Goal: Communication & Community: Ask a question

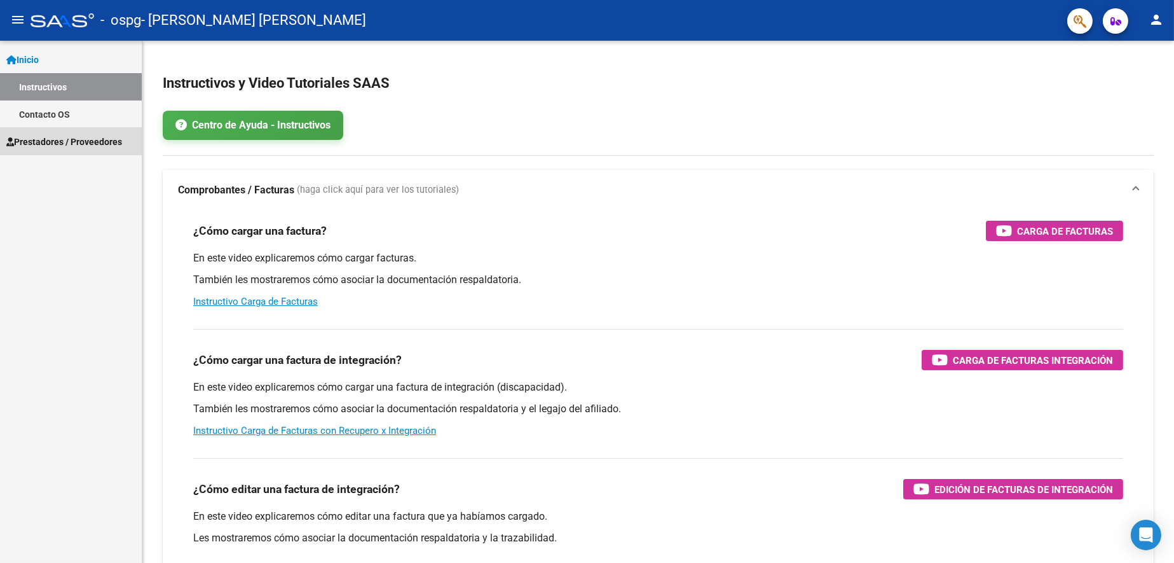
click at [44, 141] on span "Prestadores / Proveedores" at bounding box center [64, 142] width 116 height 14
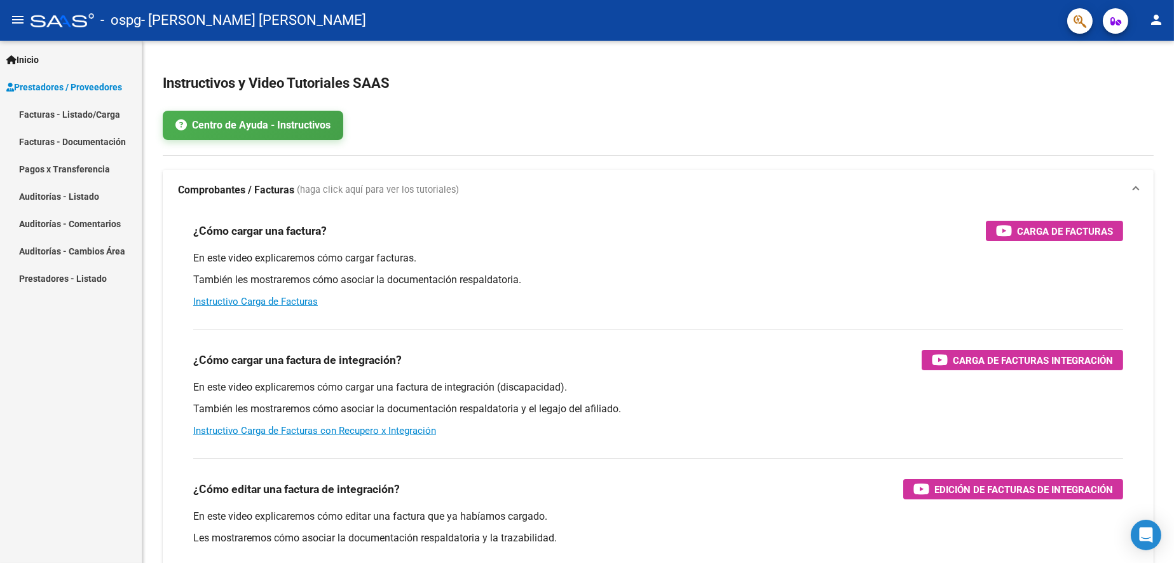
click at [79, 163] on link "Pagos x Transferencia" at bounding box center [71, 168] width 142 height 27
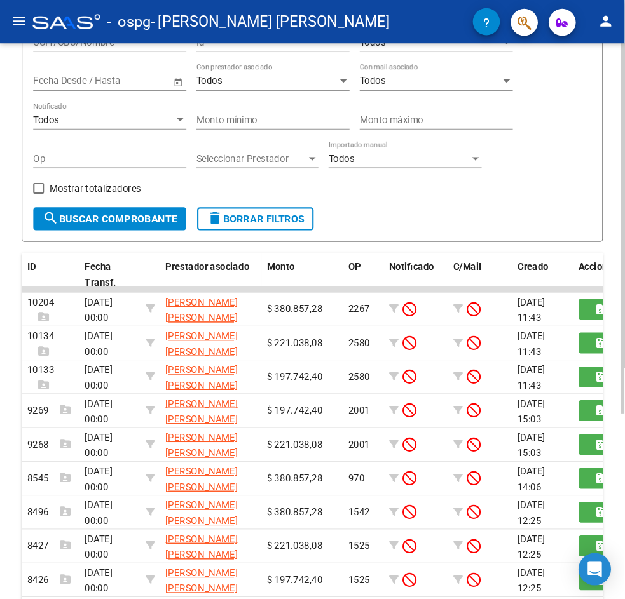
scroll to position [201, 0]
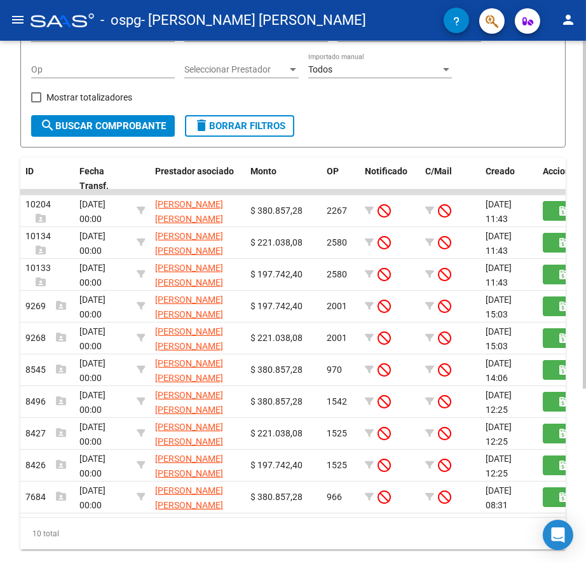
click at [379, 109] on div "Filtros CUIT/CBU/Nombre Id Todos Tiene facturacion Apócrifa Fecha inicio – Fech…" at bounding box center [293, 29] width 524 height 172
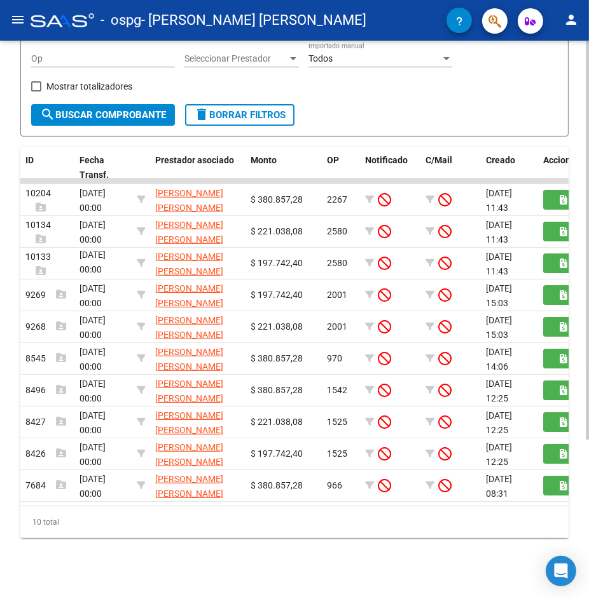
scroll to position [177, 0]
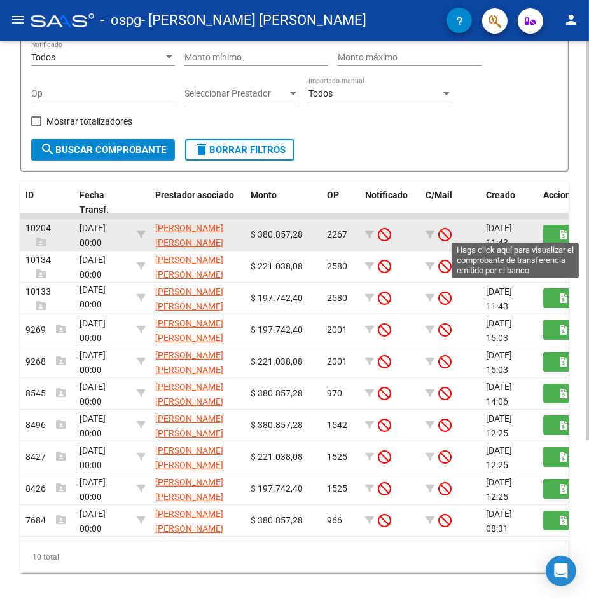
click at [547, 235] on button "button" at bounding box center [563, 235] width 41 height 20
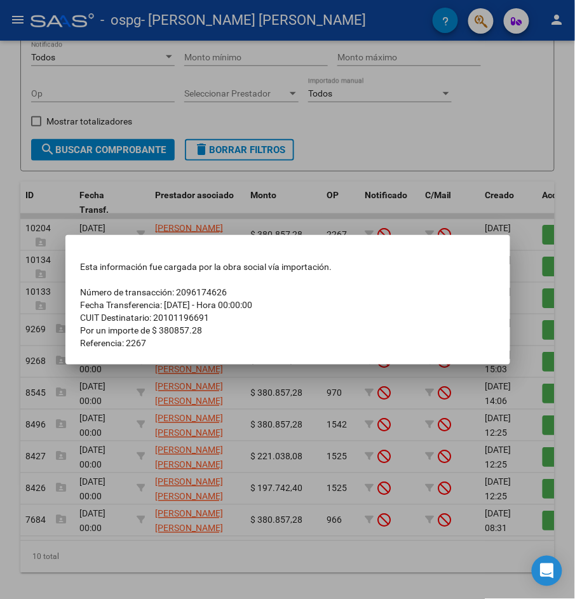
drag, startPoint x: 168, startPoint y: 286, endPoint x: 240, endPoint y: 337, distance: 88.0
click at [218, 329] on tbody "Esta información fue cargada por la obra social vía importación. Número de tran…" at bounding box center [288, 305] width 414 height 89
click at [240, 338] on td "Referencia: 2267" at bounding box center [288, 343] width 414 height 13
click at [217, 397] on div at bounding box center [287, 299] width 575 height 599
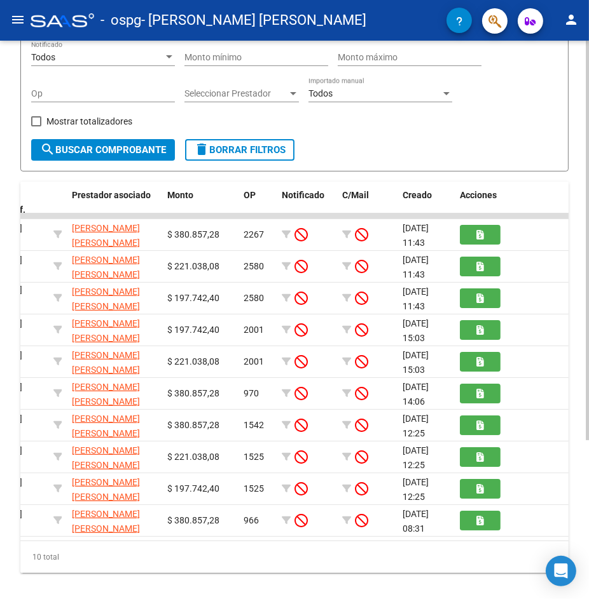
scroll to position [0, 0]
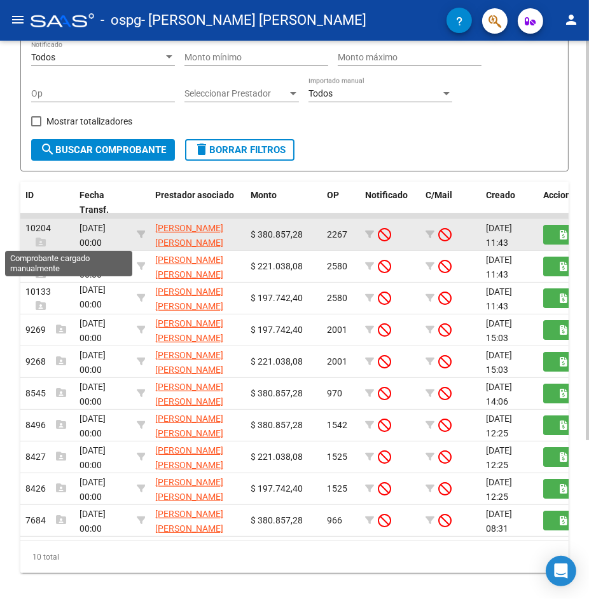
click at [38, 240] on icon at bounding box center [41, 242] width 10 height 10
click at [39, 240] on icon at bounding box center [41, 242] width 10 height 10
drag, startPoint x: 261, startPoint y: 232, endPoint x: 324, endPoint y: 232, distance: 62.9
click at [324, 232] on div "10204 [DATE] 00:00 [PERSON_NAME] [PERSON_NAME] 20101196691 $ 380.857,28 2267 [D…" at bounding box center [336, 235] width 632 height 32
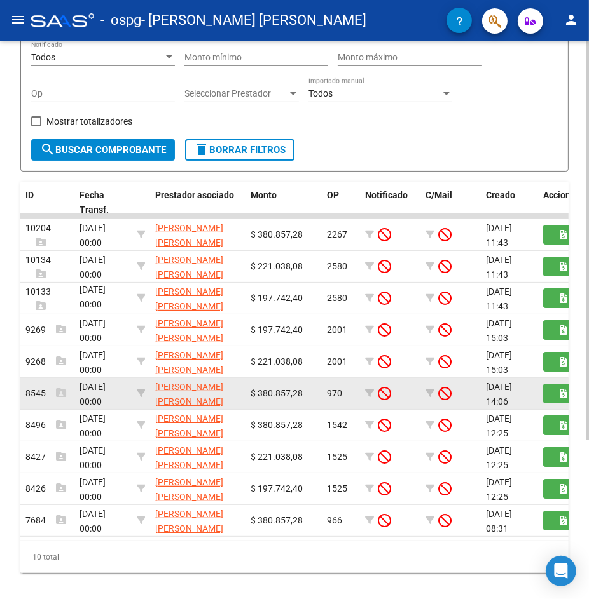
drag, startPoint x: 280, startPoint y: 388, endPoint x: 308, endPoint y: 388, distance: 28.0
click at [308, 388] on div "$ 380.857,28" at bounding box center [283, 394] width 66 height 15
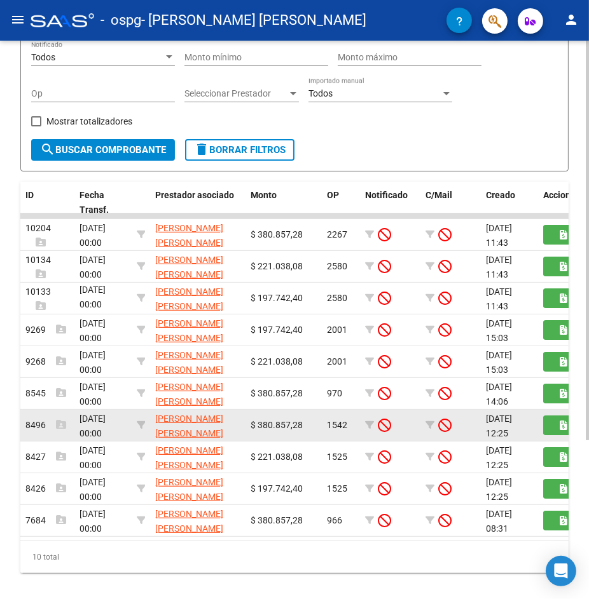
drag, startPoint x: 270, startPoint y: 421, endPoint x: 293, endPoint y: 425, distance: 23.2
click at [293, 425] on span "$ 380.857,28" at bounding box center [276, 425] width 52 height 10
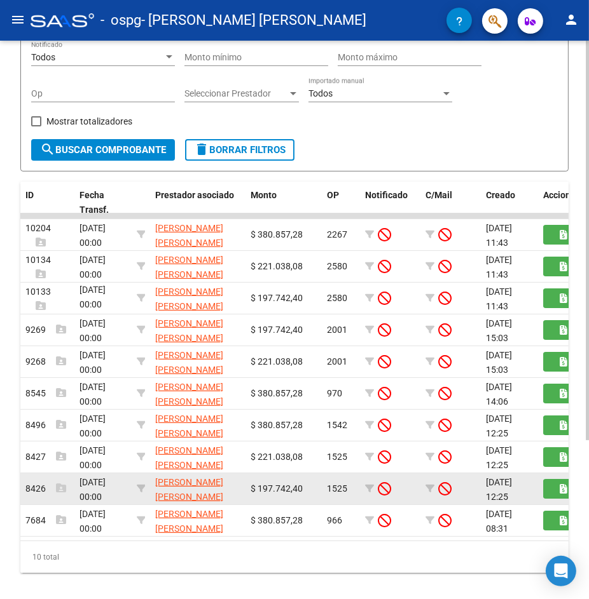
scroll to position [222, 0]
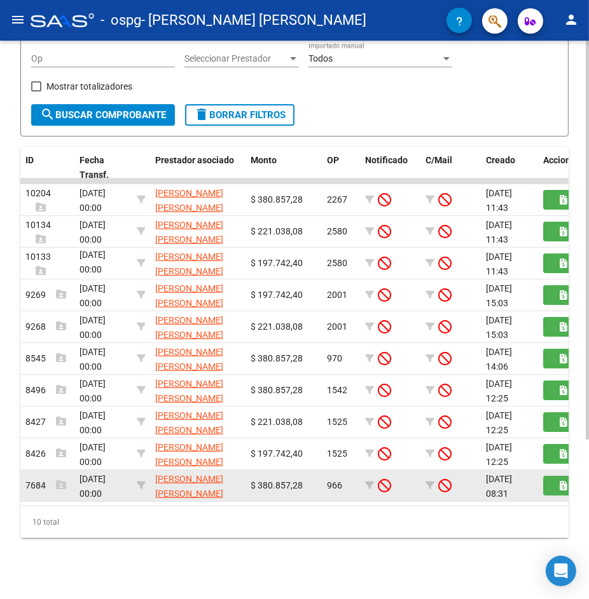
drag, startPoint x: 277, startPoint y: 472, endPoint x: 289, endPoint y: 472, distance: 12.1
click at [289, 481] on span "$ 380.857,28" at bounding box center [276, 486] width 52 height 10
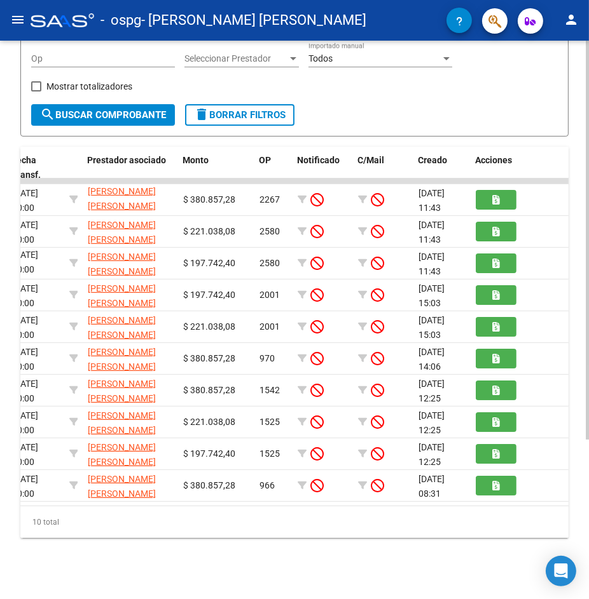
scroll to position [0, 0]
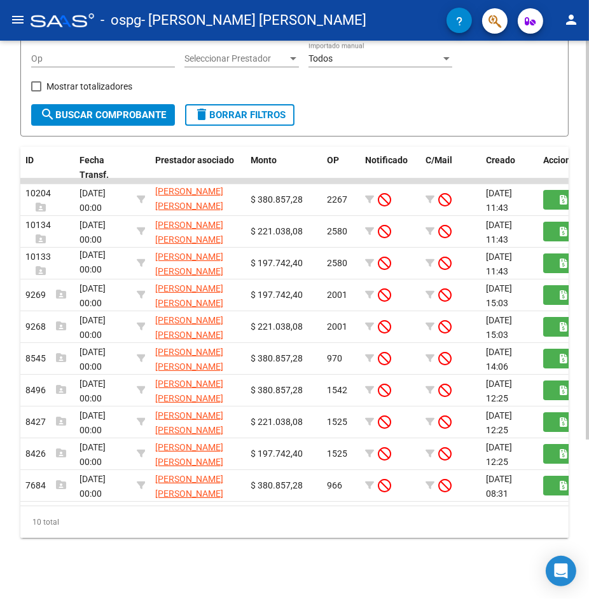
click at [256, 530] on div "10 total" at bounding box center [294, 523] width 548 height 32
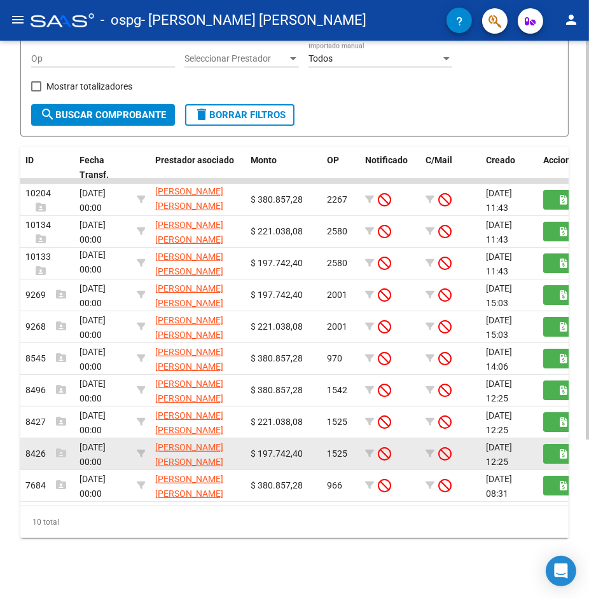
drag, startPoint x: 284, startPoint y: 442, endPoint x: 264, endPoint y: 447, distance: 20.2
click at [264, 447] on div "$ 197.742,40" at bounding box center [283, 454] width 66 height 15
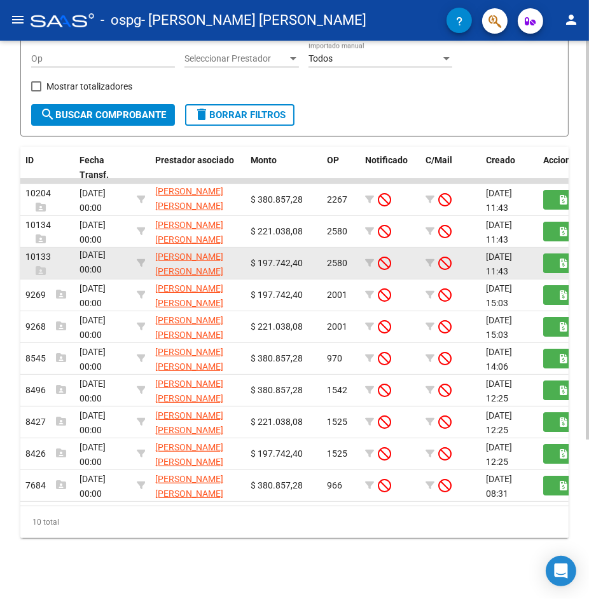
drag, startPoint x: 275, startPoint y: 289, endPoint x: 266, endPoint y: 263, distance: 28.1
click at [262, 280] on datatable-body-cell "$ 197.742,40" at bounding box center [283, 295] width 76 height 31
drag, startPoint x: 266, startPoint y: 250, endPoint x: 240, endPoint y: 248, distance: 26.8
click at [240, 248] on div "10133 [DATE] 00:00 [PERSON_NAME] [PERSON_NAME] 20101196691 $ 197.742,40 2580 [D…" at bounding box center [336, 264] width 632 height 32
click at [289, 258] on span "$ 197.742,40" at bounding box center [276, 263] width 52 height 10
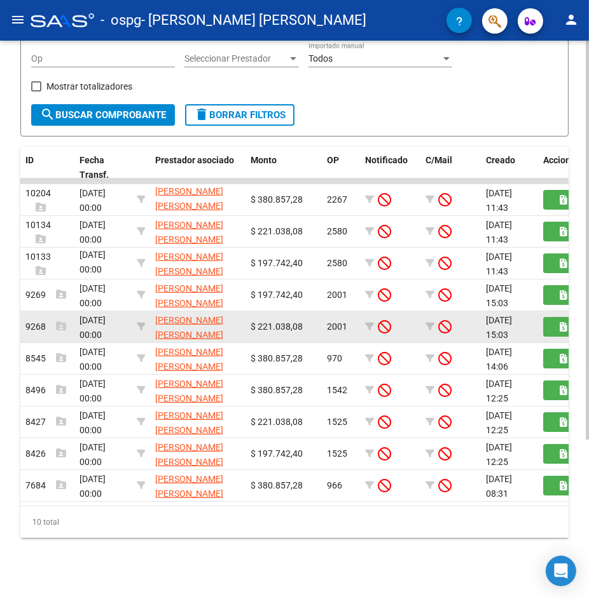
drag, startPoint x: 301, startPoint y: 310, endPoint x: 244, endPoint y: 317, distance: 56.9
click at [244, 317] on div "9268 [DATE] 00:00 [PERSON_NAME] [PERSON_NAME] 20101196691 $ 221.038,08 2001 [DA…" at bounding box center [336, 327] width 632 height 32
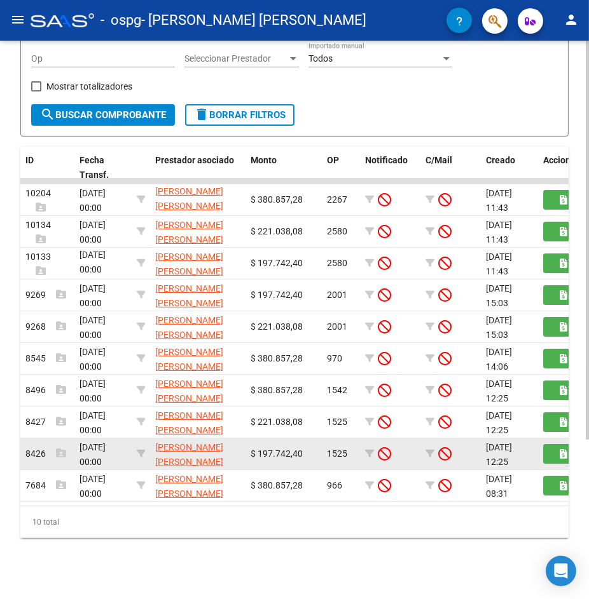
drag, startPoint x: 292, startPoint y: 441, endPoint x: 252, endPoint y: 441, distance: 39.4
click at [252, 449] on span "$ 197.742,40" at bounding box center [276, 454] width 52 height 10
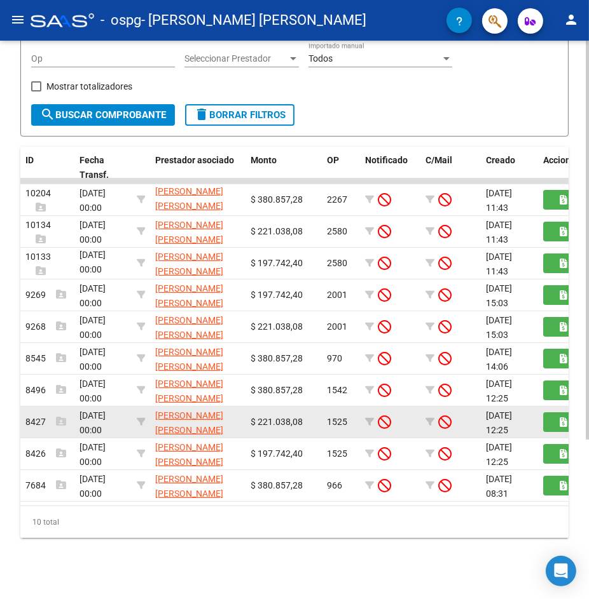
drag, startPoint x: 300, startPoint y: 409, endPoint x: 255, endPoint y: 416, distance: 45.7
click at [255, 416] on div "$ 221.038,08" at bounding box center [283, 422] width 66 height 15
click at [266, 417] on span "$ 221.038,08" at bounding box center [276, 422] width 52 height 10
drag, startPoint x: 284, startPoint y: 407, endPoint x: 256, endPoint y: 399, distance: 29.2
click at [245, 412] on datatable-body-cell "$ 221.038,08" at bounding box center [283, 422] width 76 height 31
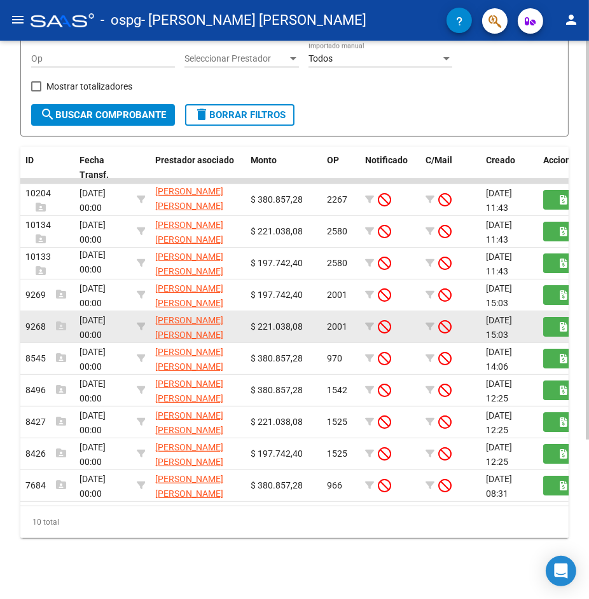
drag, startPoint x: 280, startPoint y: 315, endPoint x: 263, endPoint y: 303, distance: 21.9
click at [258, 322] on span "$ 221.038,08" at bounding box center [276, 327] width 52 height 10
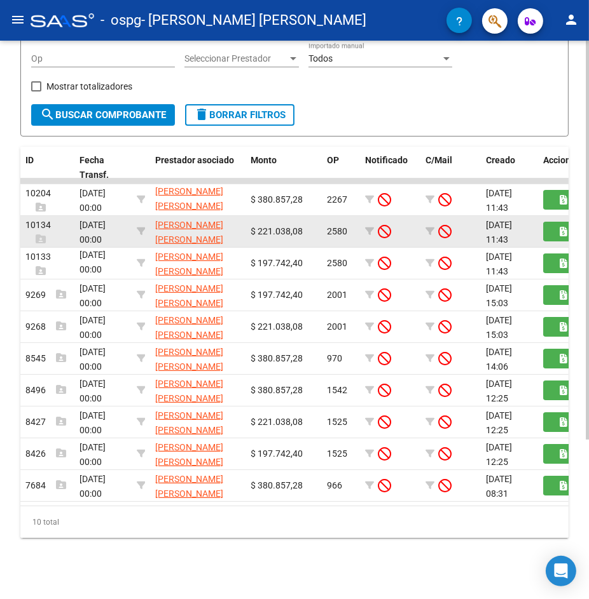
drag, startPoint x: 278, startPoint y: 216, endPoint x: 256, endPoint y: 216, distance: 22.2
click at [259, 226] on span "$ 221.038,08" at bounding box center [276, 231] width 52 height 10
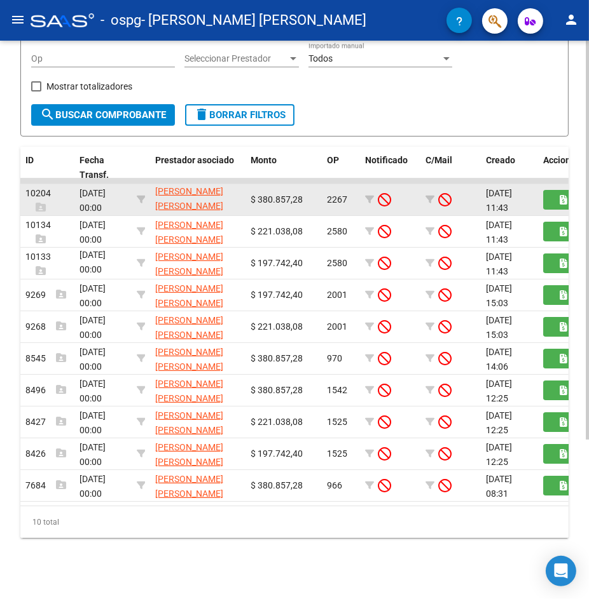
drag, startPoint x: 300, startPoint y: 184, endPoint x: 240, endPoint y: 191, distance: 60.2
click at [240, 191] on div "10204 [DATE] 00:00 [PERSON_NAME] [PERSON_NAME] 20101196691 $ 380.857,28 2267 [D…" at bounding box center [336, 200] width 632 height 32
click at [240, 191] on datatable-body-cell "[PERSON_NAME] [PERSON_NAME] 20101196691" at bounding box center [197, 199] width 95 height 31
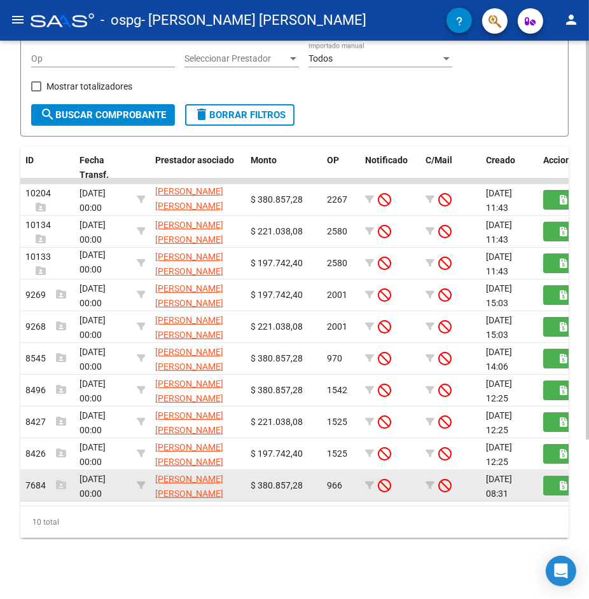
drag, startPoint x: 308, startPoint y: 474, endPoint x: 250, endPoint y: 469, distance: 57.4
click at [250, 479] on div "$ 380.857,28" at bounding box center [283, 486] width 66 height 15
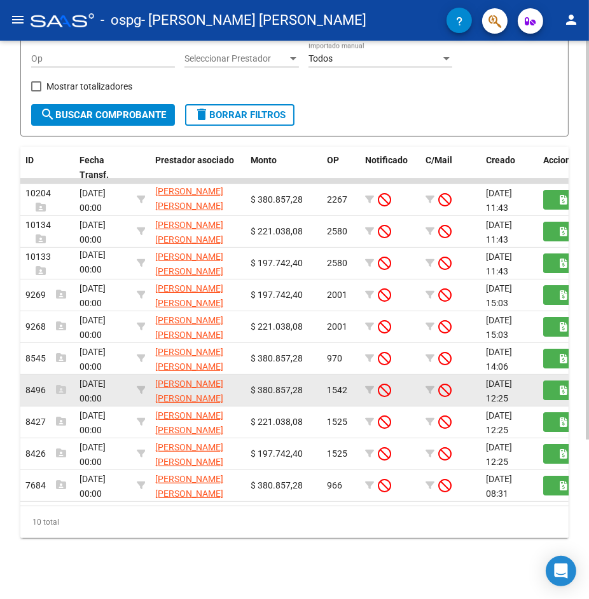
drag, startPoint x: 307, startPoint y: 373, endPoint x: 252, endPoint y: 374, distance: 55.3
click at [252, 383] on div "$ 380.857,28" at bounding box center [283, 390] width 66 height 15
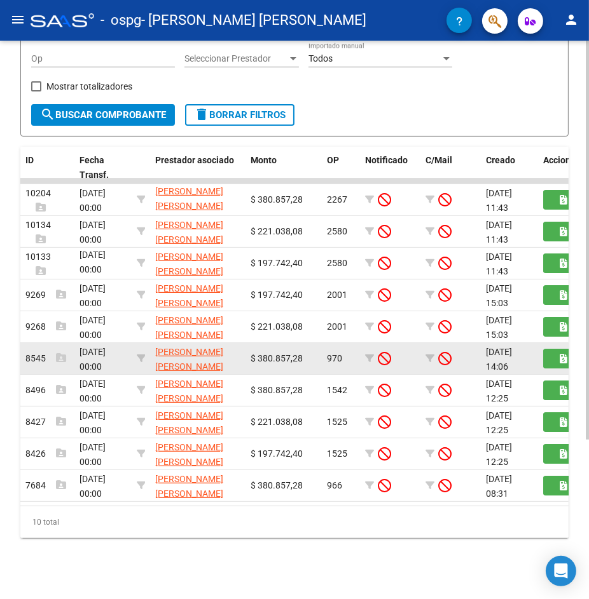
drag, startPoint x: 303, startPoint y: 344, endPoint x: 250, endPoint y: 342, distance: 52.8
click at [250, 352] on div "$ 380.857,28" at bounding box center [283, 359] width 66 height 15
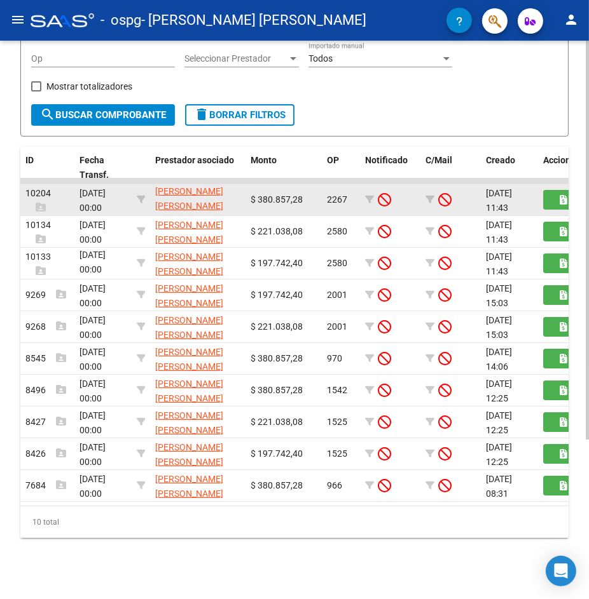
drag, startPoint x: 306, startPoint y: 186, endPoint x: 264, endPoint y: 186, distance: 41.3
click at [264, 193] on div "$ 380.857,28" at bounding box center [283, 200] width 66 height 15
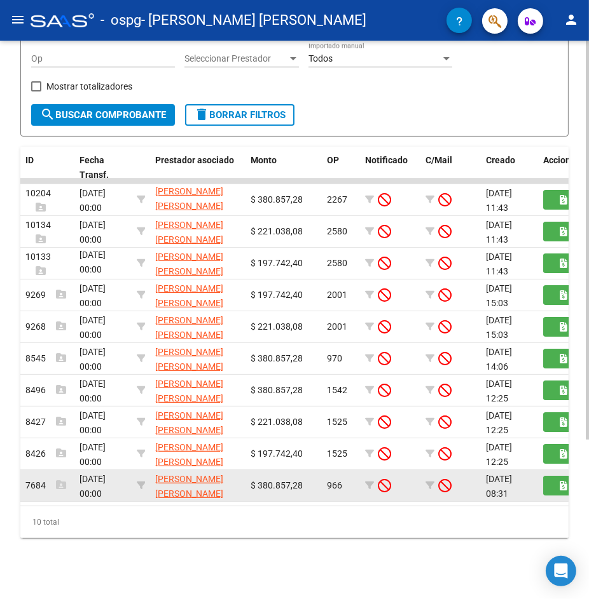
drag, startPoint x: 298, startPoint y: 477, endPoint x: 256, endPoint y: 476, distance: 42.0
click at [256, 481] on span "$ 380.857,28" at bounding box center [276, 486] width 52 height 10
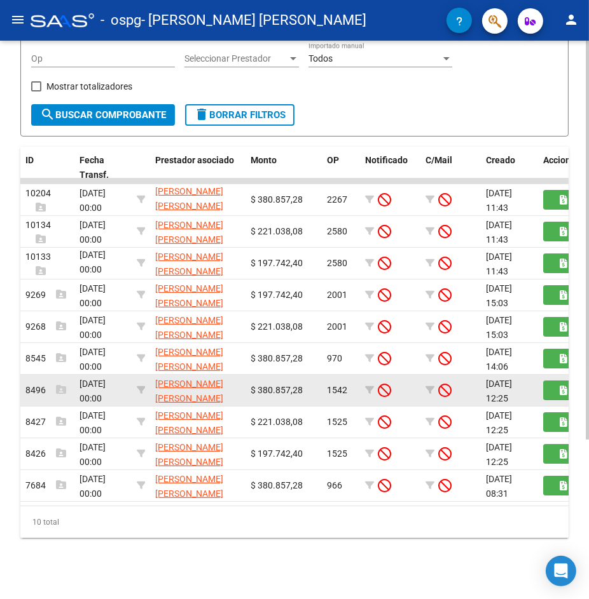
drag, startPoint x: 291, startPoint y: 379, endPoint x: 273, endPoint y: 370, distance: 19.9
click at [274, 385] on span "$ 380.857,28" at bounding box center [276, 390] width 52 height 10
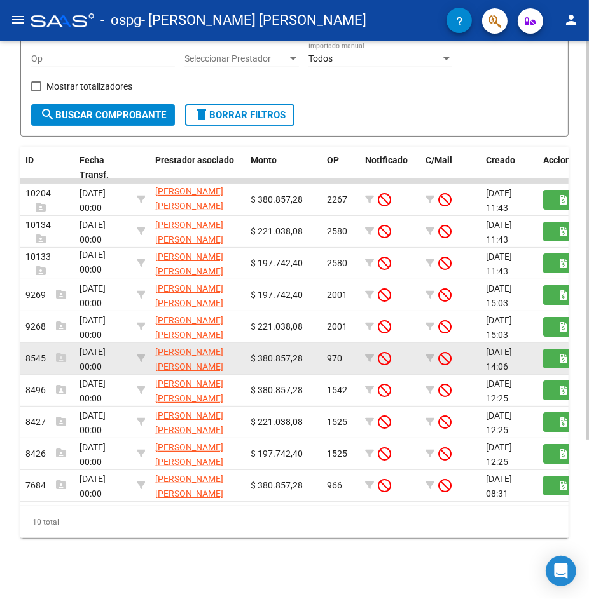
drag, startPoint x: 284, startPoint y: 352, endPoint x: 275, endPoint y: 331, distance: 23.0
click at [275, 352] on div "$ 380.857,28" at bounding box center [283, 359] width 66 height 15
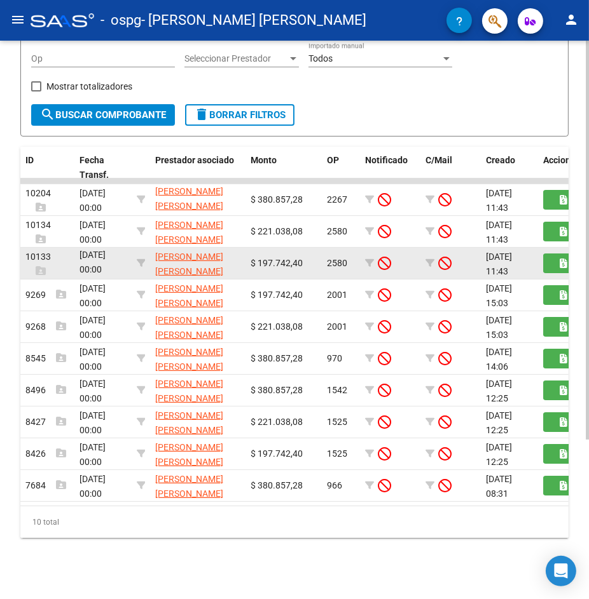
drag, startPoint x: 273, startPoint y: 193, endPoint x: 278, endPoint y: 249, distance: 56.1
click at [267, 194] on datatable-body-cell "$ 380.857,28" at bounding box center [283, 199] width 76 height 31
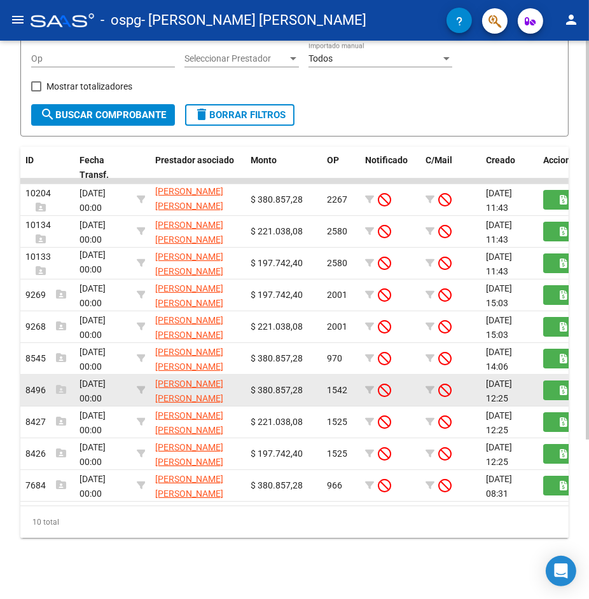
drag, startPoint x: 291, startPoint y: 417, endPoint x: 266, endPoint y: 371, distance: 52.1
click at [254, 412] on datatable-body-cell "$ 221.038,08" at bounding box center [283, 422] width 76 height 31
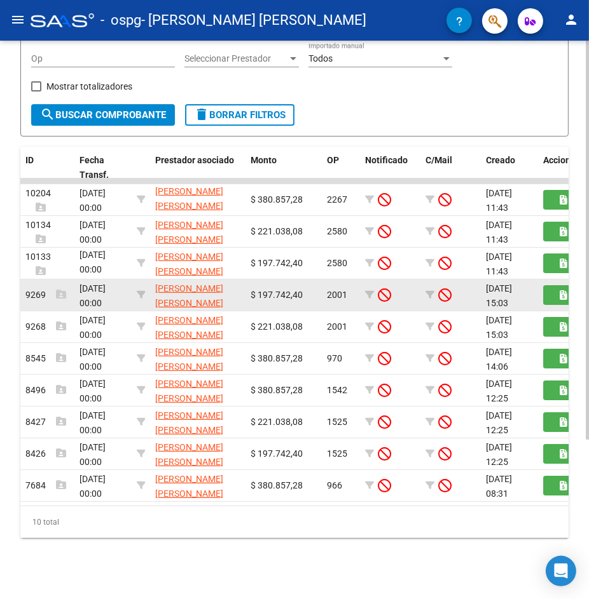
drag, startPoint x: 269, startPoint y: 313, endPoint x: 263, endPoint y: 285, distance: 27.9
click at [250, 311] on datatable-body-cell "$ 221.038,08" at bounding box center [283, 326] width 76 height 31
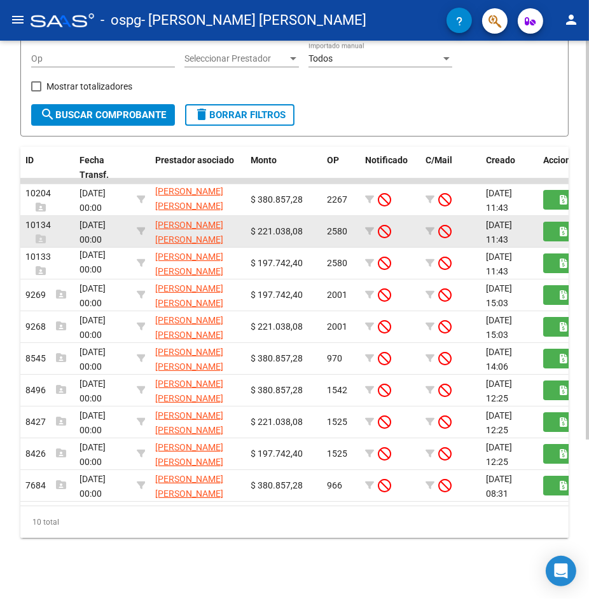
drag, startPoint x: 276, startPoint y: 215, endPoint x: 258, endPoint y: 219, distance: 18.2
click at [261, 226] on span "$ 221.038,08" at bounding box center [276, 231] width 52 height 10
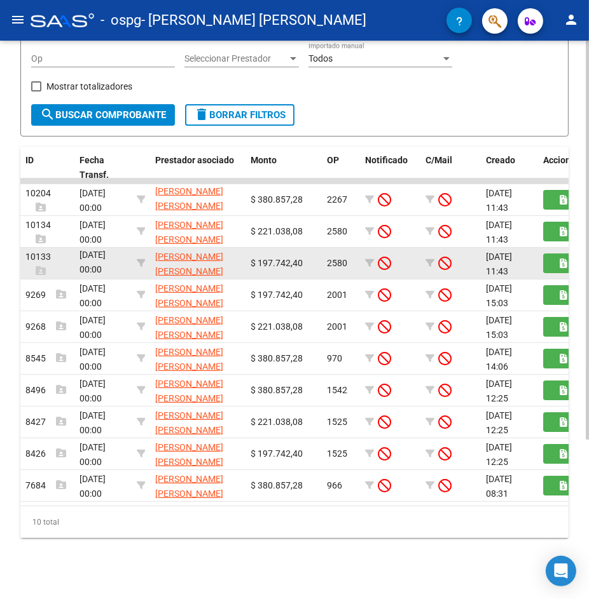
drag, startPoint x: 286, startPoint y: 246, endPoint x: 263, endPoint y: 264, distance: 29.9
click at [259, 256] on div "$ 197.742,40" at bounding box center [283, 263] width 66 height 15
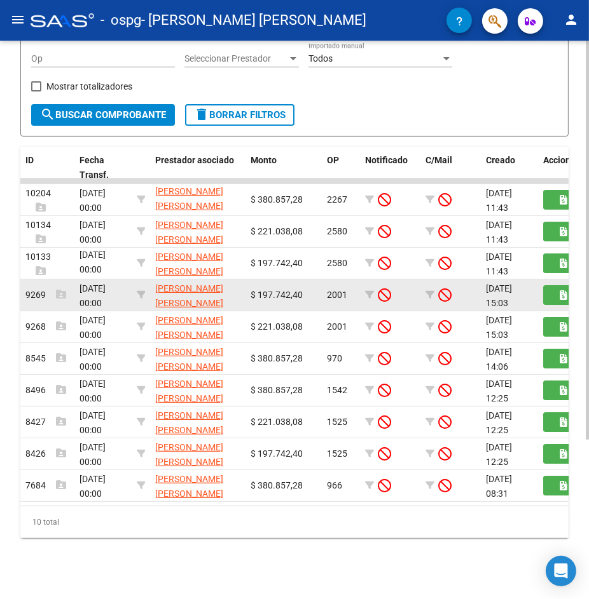
drag, startPoint x: 281, startPoint y: 284, endPoint x: 268, endPoint y: 289, distance: 14.3
click at [269, 288] on div "$ 197.742,40" at bounding box center [283, 295] width 66 height 15
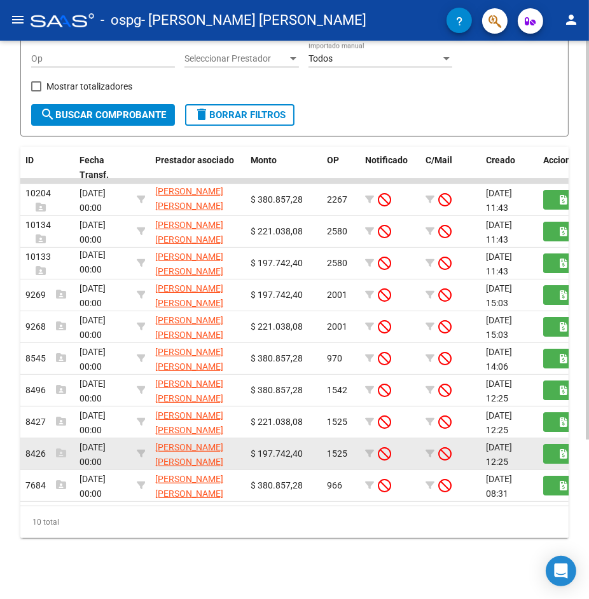
drag, startPoint x: 287, startPoint y: 443, endPoint x: 233, endPoint y: 453, distance: 55.5
click at [259, 449] on datatable-body-cell "$ 197.742,40" at bounding box center [283, 454] width 76 height 31
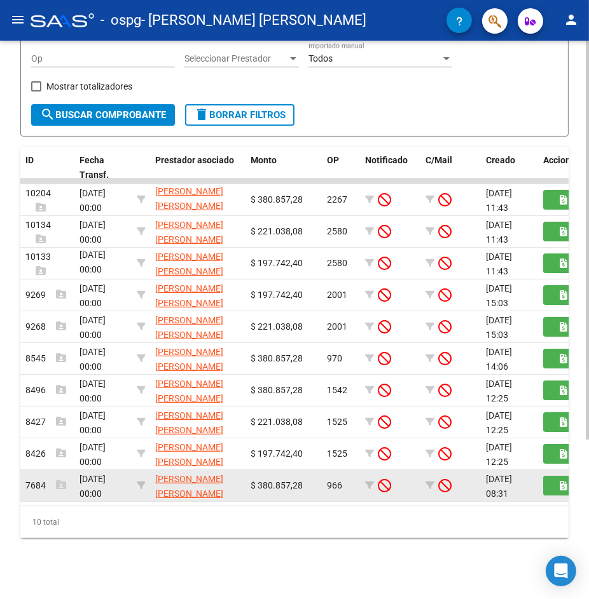
drag, startPoint x: 277, startPoint y: 471, endPoint x: 270, endPoint y: 474, distance: 7.1
click at [271, 481] on span "$ 380.857,28" at bounding box center [276, 486] width 52 height 10
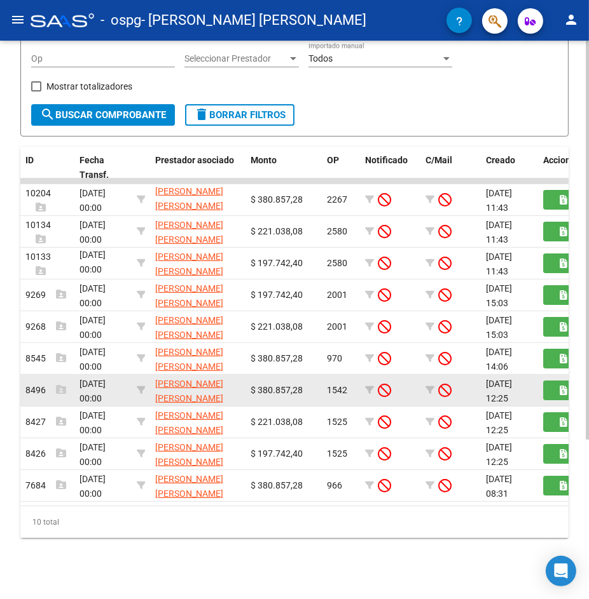
drag, startPoint x: 271, startPoint y: 380, endPoint x: 271, endPoint y: 365, distance: 14.6
click at [271, 376] on datatable-body-cell "$ 380.857,28" at bounding box center [283, 390] width 76 height 31
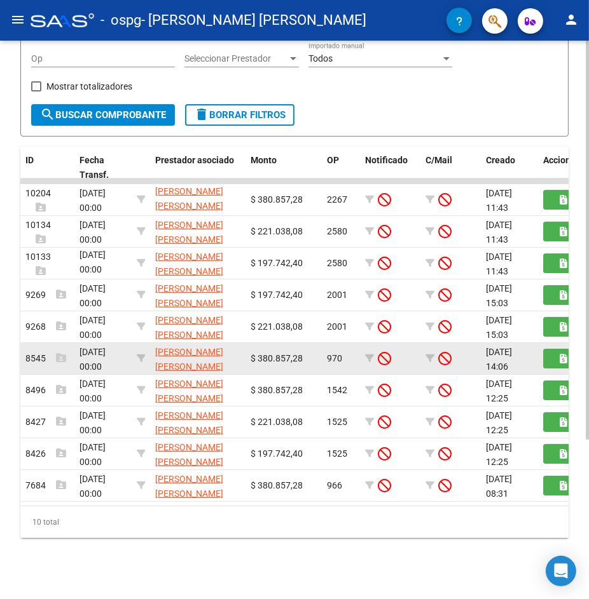
drag, startPoint x: 273, startPoint y: 349, endPoint x: 270, endPoint y: 337, distance: 12.5
click at [270, 343] on datatable-body-cell "$ 380.857,28" at bounding box center [283, 358] width 76 height 31
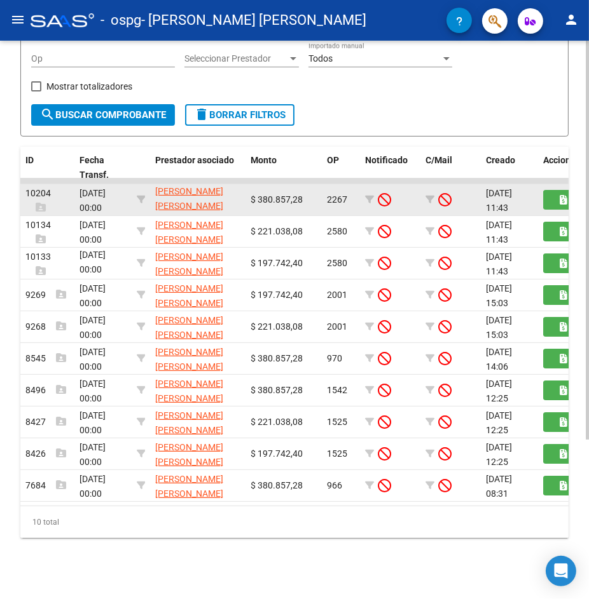
drag, startPoint x: 273, startPoint y: 191, endPoint x: 273, endPoint y: 182, distance: 8.3
click at [273, 195] on span "$ 380.857,28" at bounding box center [276, 200] width 52 height 10
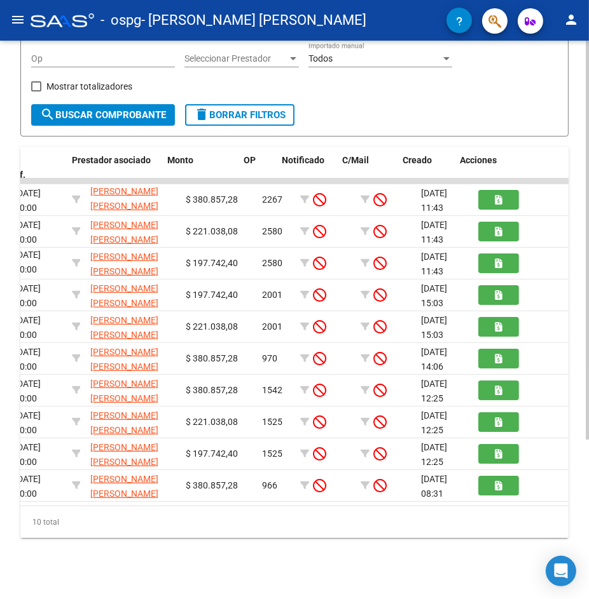
scroll to position [0, 83]
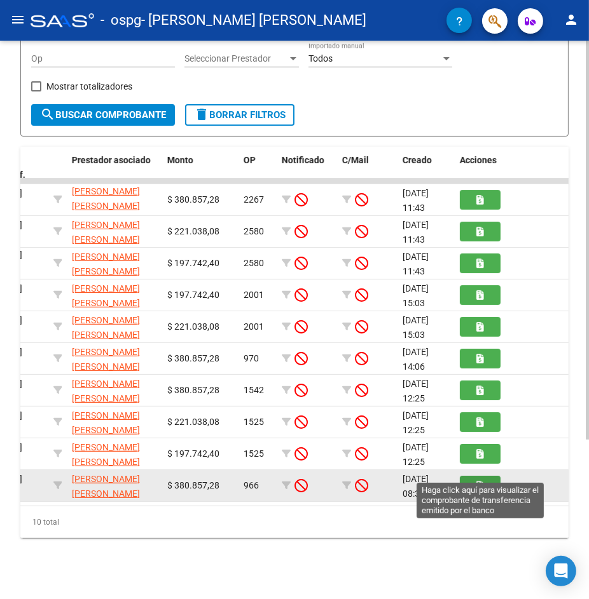
click at [477, 481] on icon "button" at bounding box center [480, 486] width 7 height 10
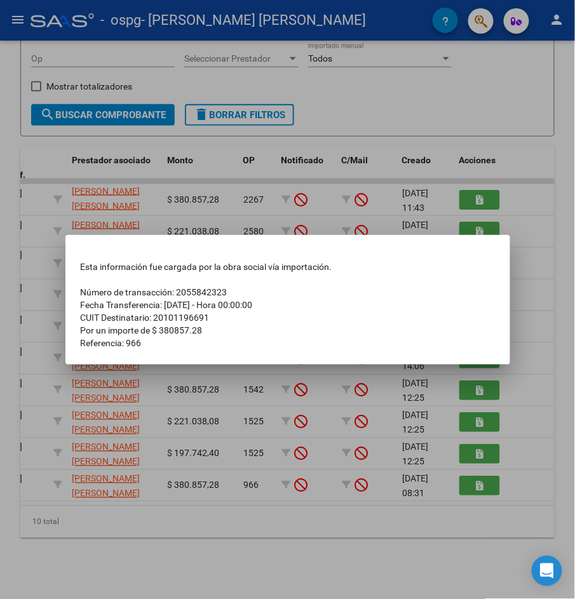
click at [174, 342] on td "Referencia: 966" at bounding box center [288, 343] width 414 height 13
click at [210, 436] on div at bounding box center [287, 299] width 575 height 599
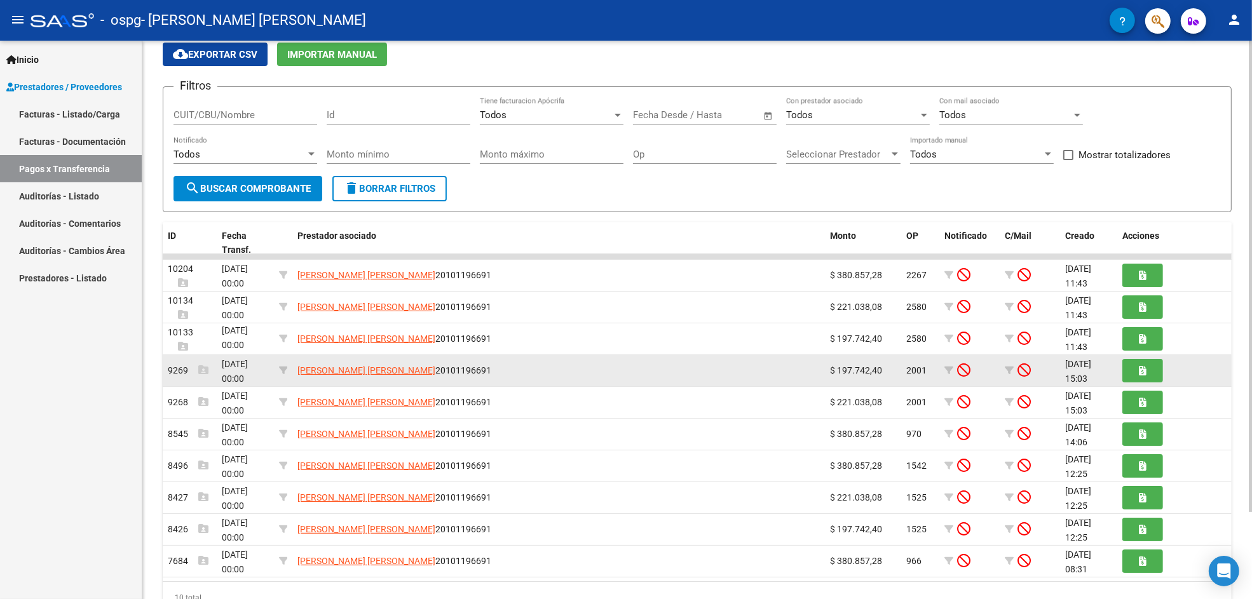
scroll to position [104, 0]
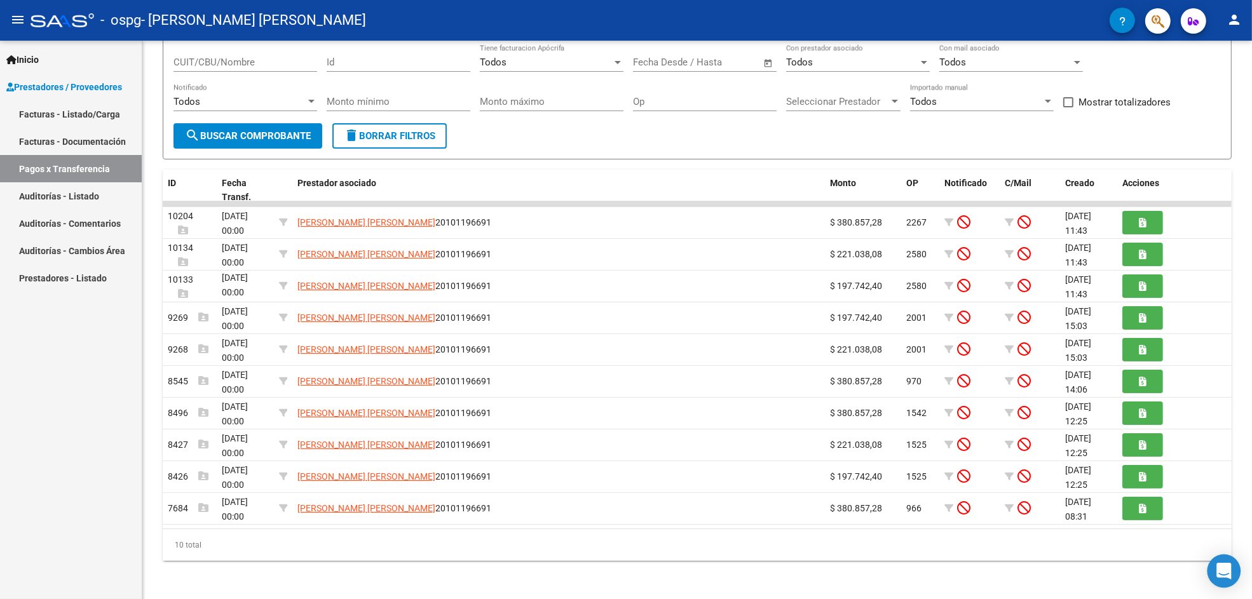
click at [1174, 562] on icon "Open Intercom Messenger" at bounding box center [1224, 571] width 17 height 17
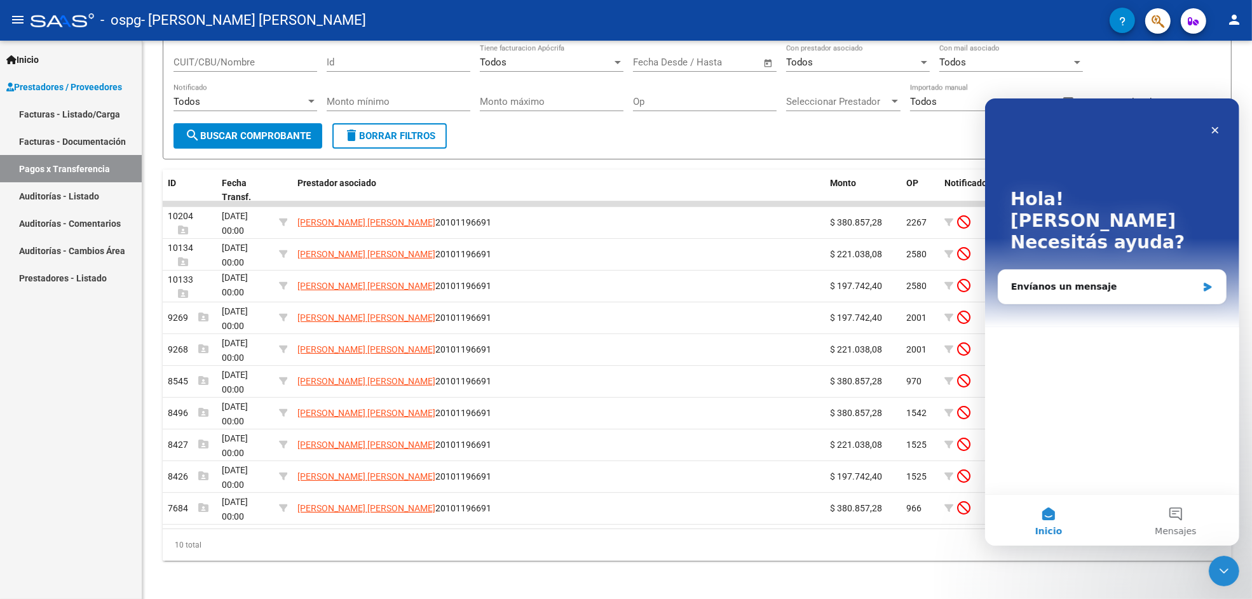
scroll to position [0, 0]
click at [1093, 272] on div "Envíanos un mensaje" at bounding box center [1112, 287] width 228 height 34
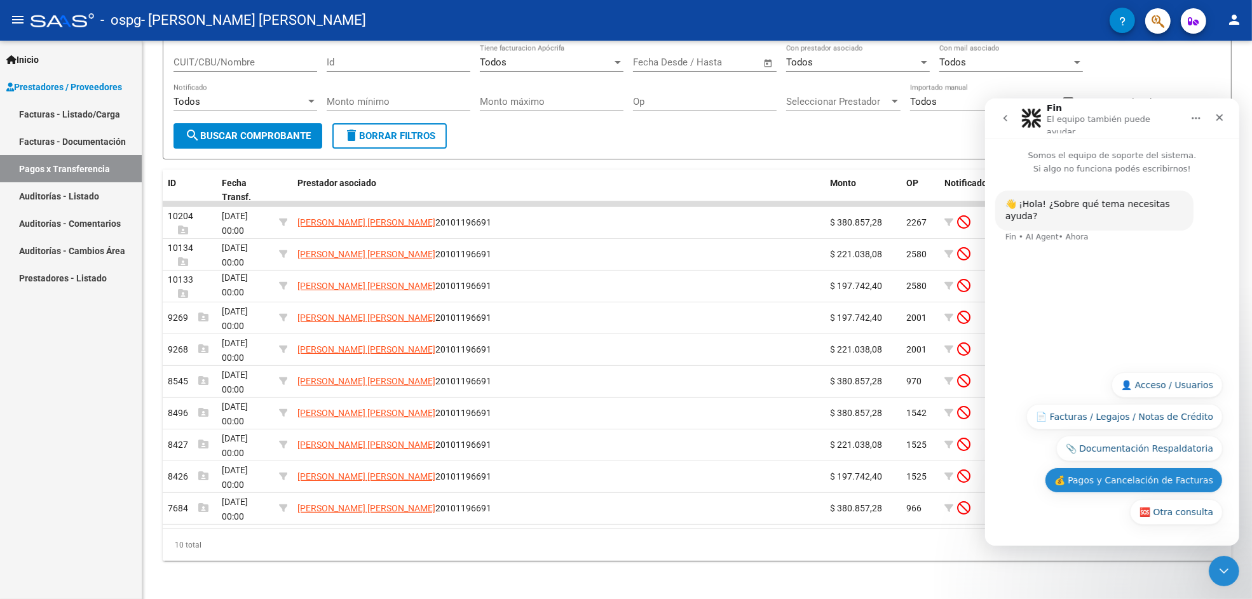
click at [1084, 480] on button "💰 Pagos y Cancelación de Facturas" at bounding box center [1133, 479] width 178 height 25
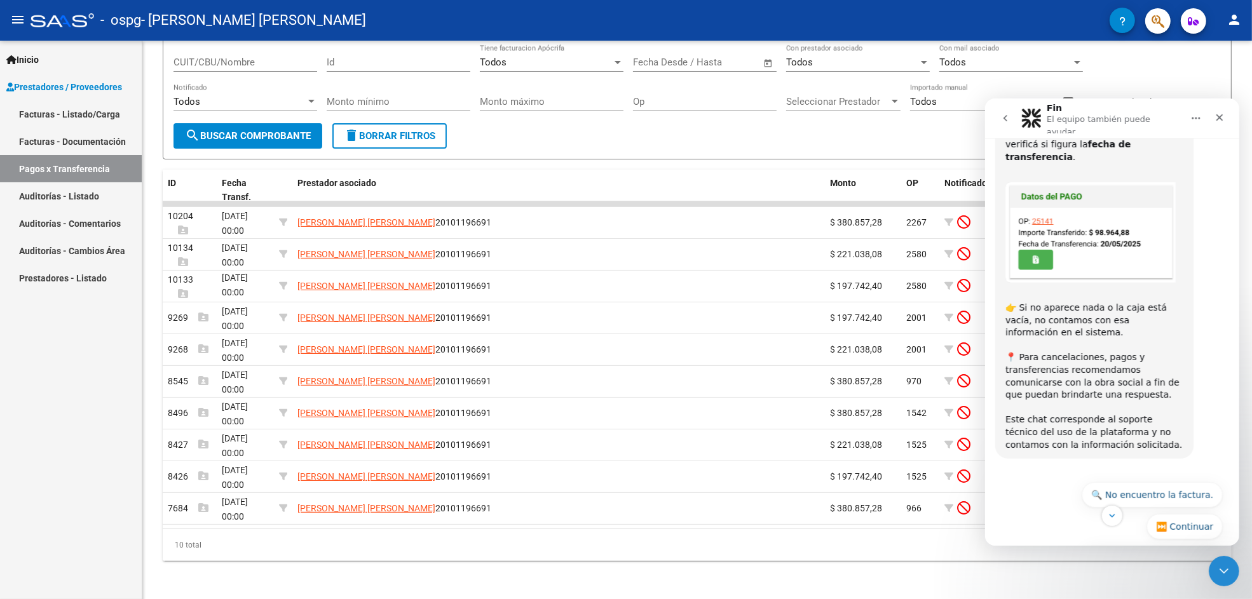
scroll to position [413, 0]
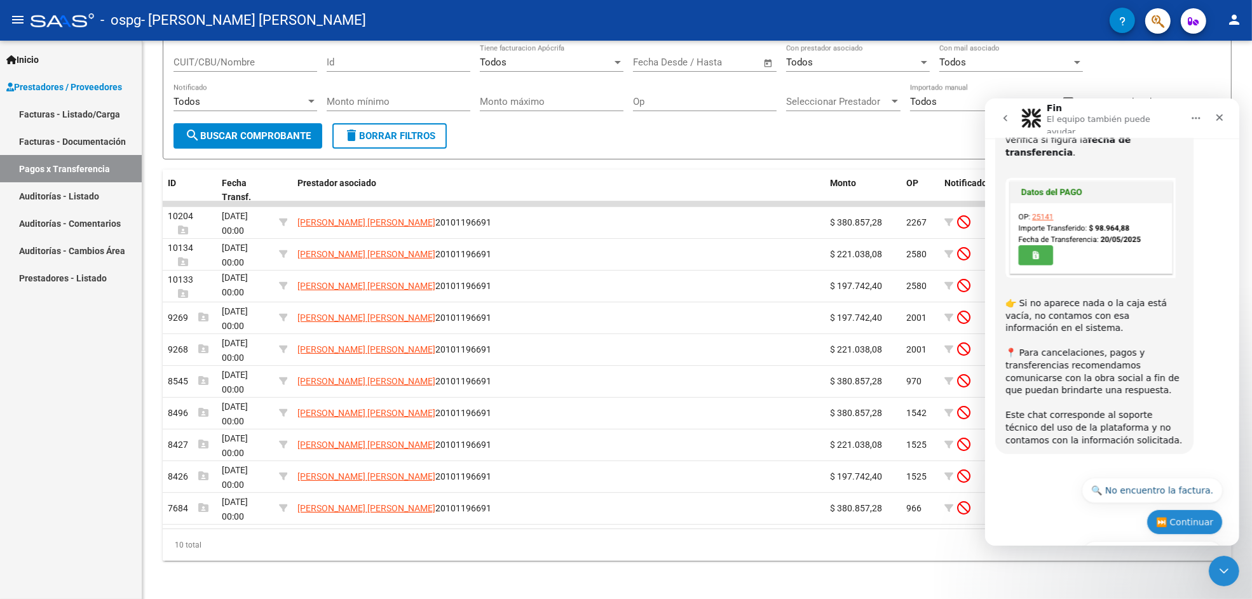
click at [1167, 509] on button "⏭️ Continuar" at bounding box center [1184, 521] width 76 height 25
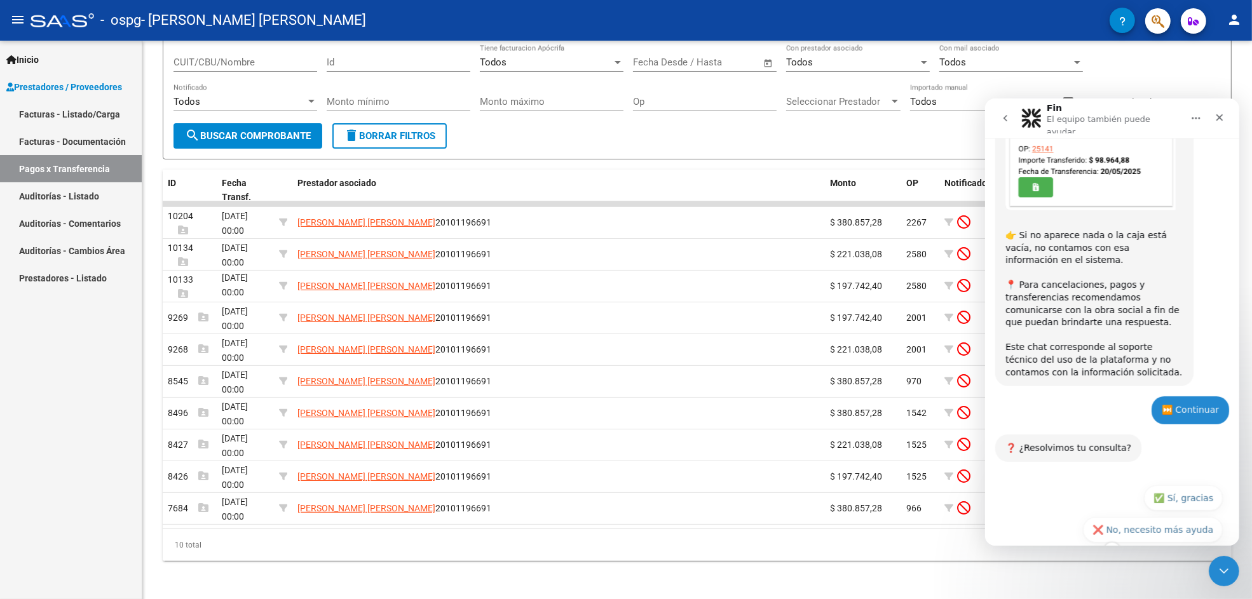
scroll to position [488, 0]
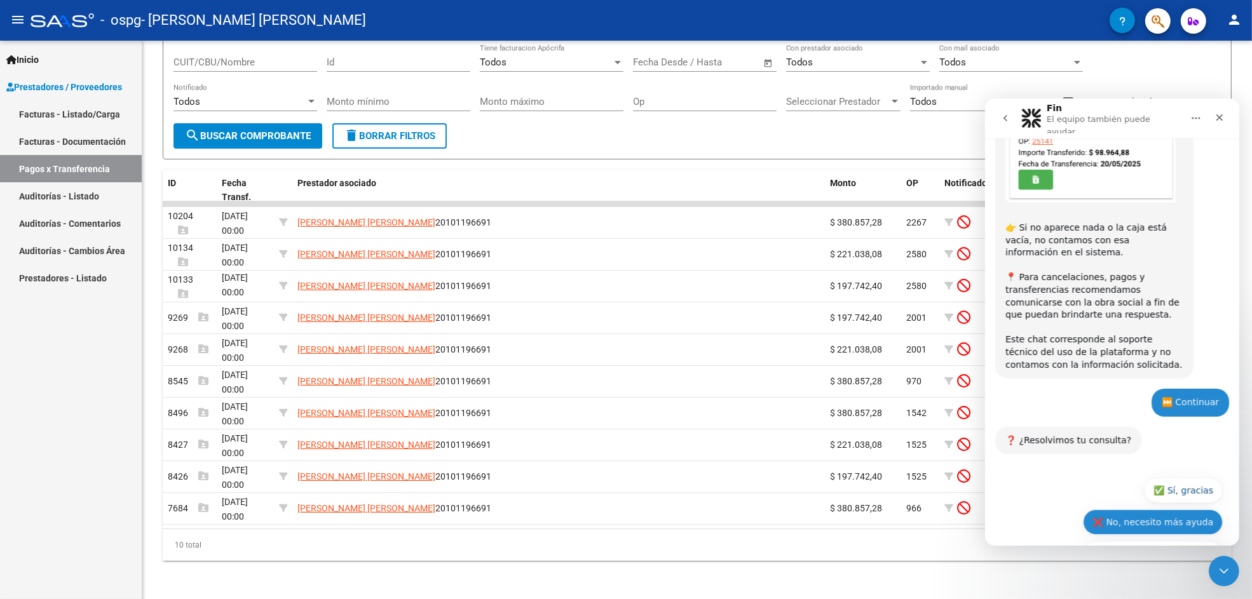
click at [1132, 509] on button "❌ No, necesito más ayuda" at bounding box center [1153, 521] width 140 height 25
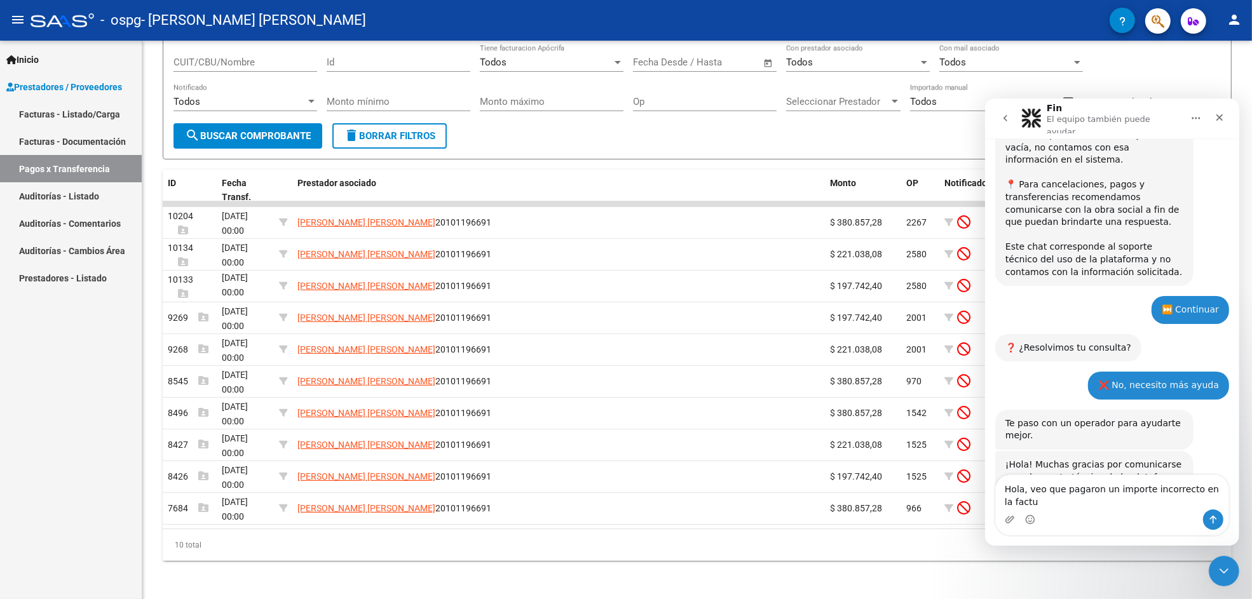
scroll to position [594, 0]
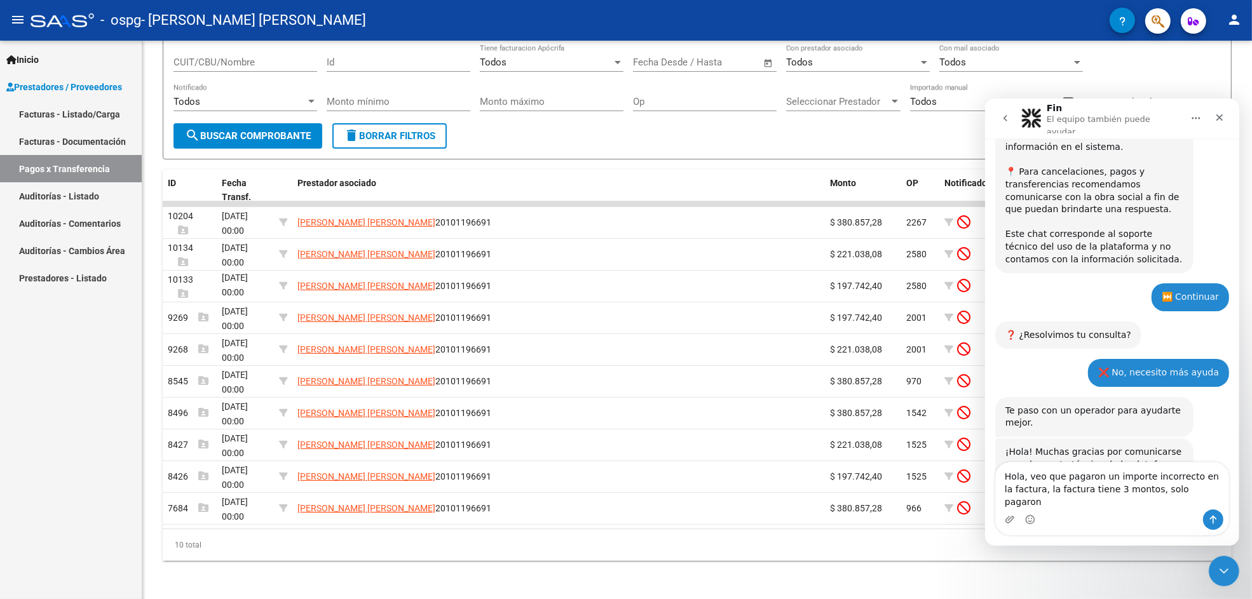
type textarea "Hola, veo que pagaron un importe incorrecto en la factura, la factura tiene 3 m…"
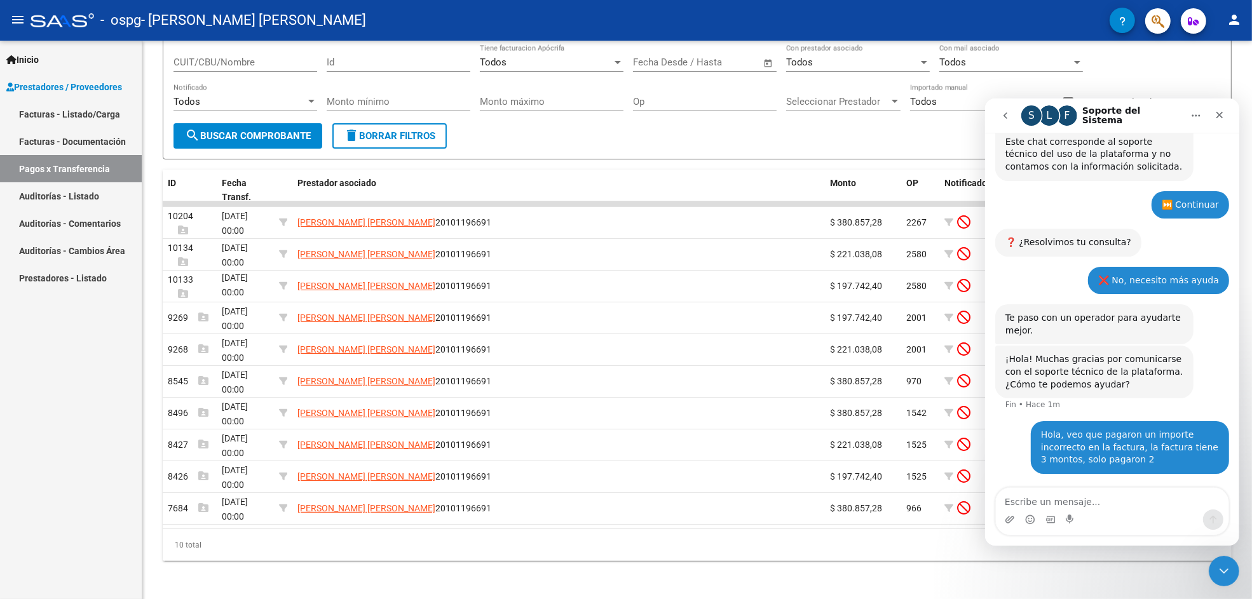
scroll to position [644, 0]
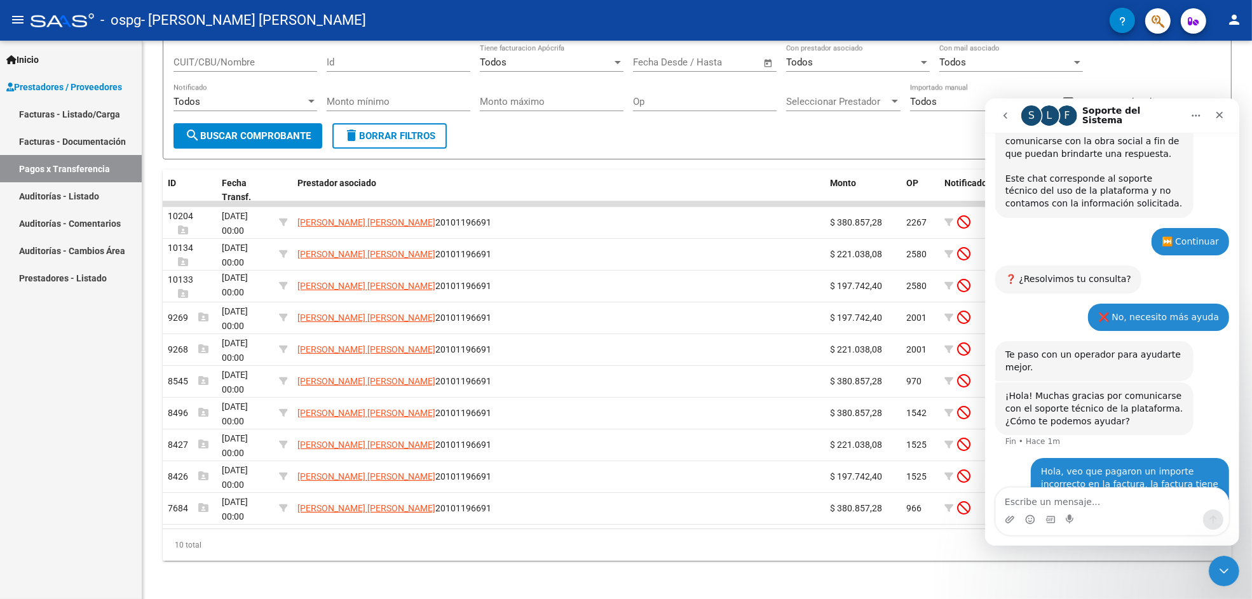
drag, startPoint x: 1080, startPoint y: 426, endPoint x: 1059, endPoint y: 425, distance: 21.0
click at [1059, 458] on div "Hola, veo que pagaron un importe incorrecto en la factura, la factura tiene 3 m…" at bounding box center [1129, 484] width 198 height 53
drag, startPoint x: 1084, startPoint y: 465, endPoint x: 1032, endPoint y: 437, distance: 58.6
click at [1041, 465] on div "Hola, veo que pagaron un importe incorrecto en la factura, la factura tiene 3 m…" at bounding box center [1130, 484] width 178 height 38
copy div "Hola, veo que pagaron un importe incorrecto en la factura, la factura tiene 3 m…"
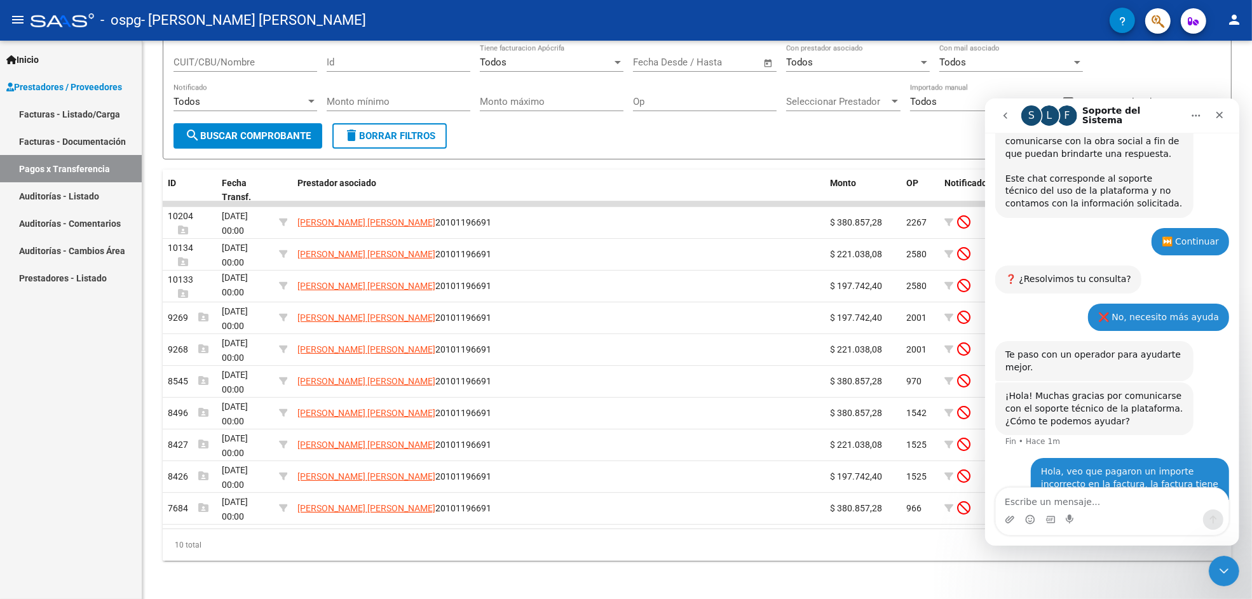
click at [1144, 390] on div "¡Hola! Muchas gracias por comunicarse con el soporte técnico de la plataforma. …" at bounding box center [1094, 409] width 178 height 38
click at [1075, 502] on textarea "Escribe un mensaje..." at bounding box center [1112, 499] width 233 height 22
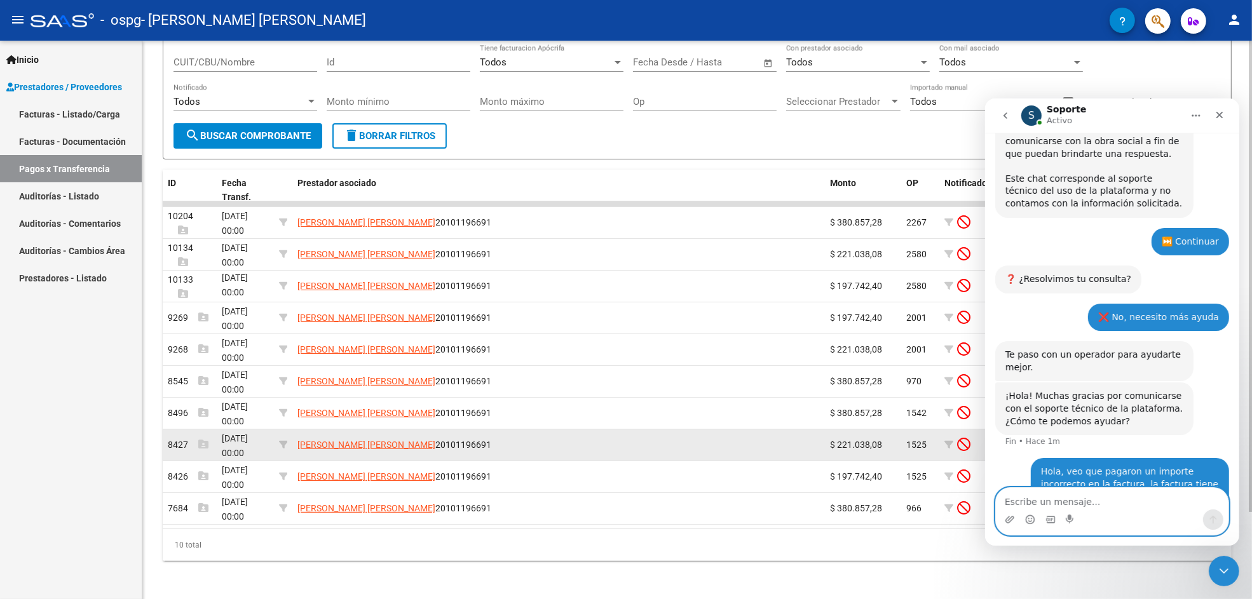
scroll to position [749, 0]
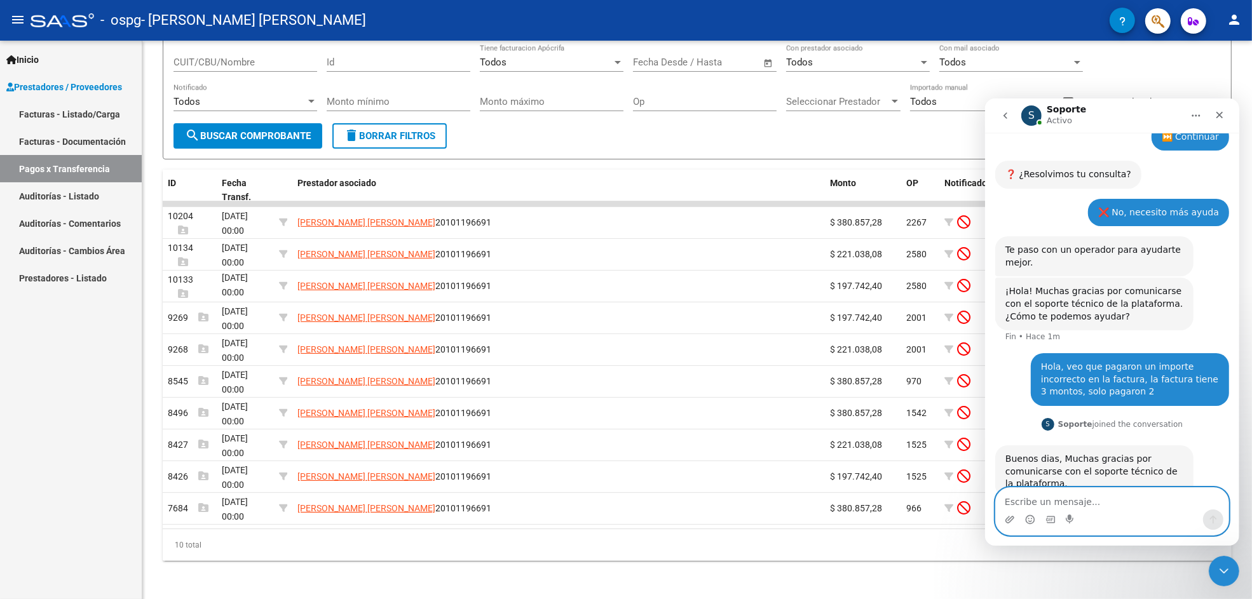
click at [1050, 507] on textarea "Escribe un mensaje..." at bounding box center [1112, 499] width 233 height 22
type textarea "Hola"
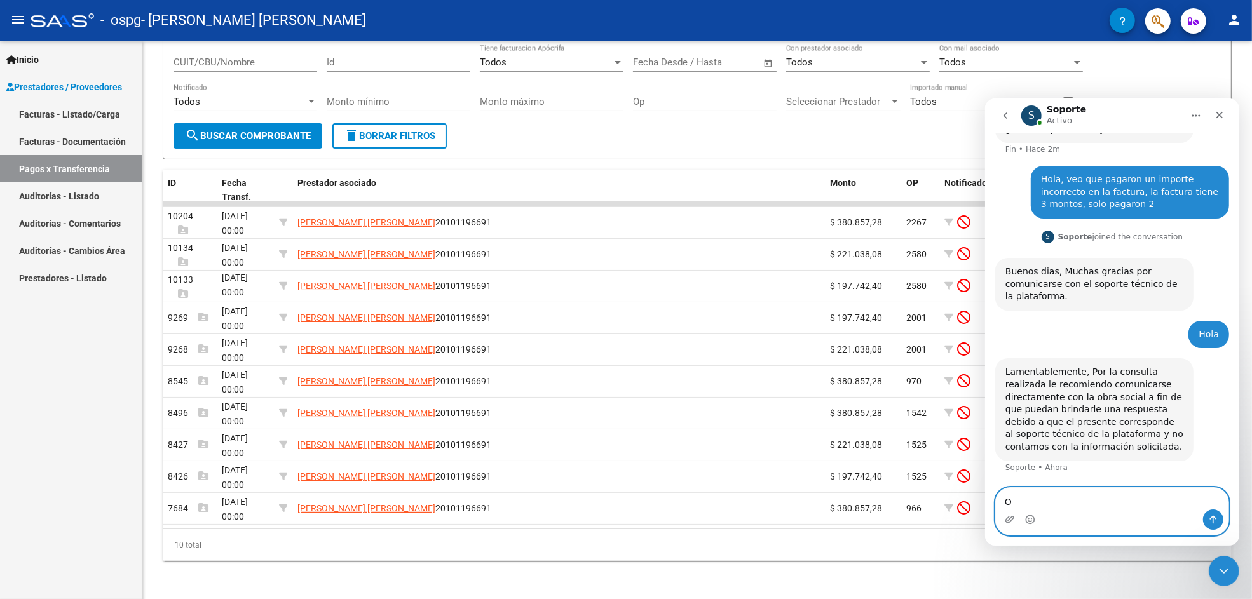
scroll to position [900, 0]
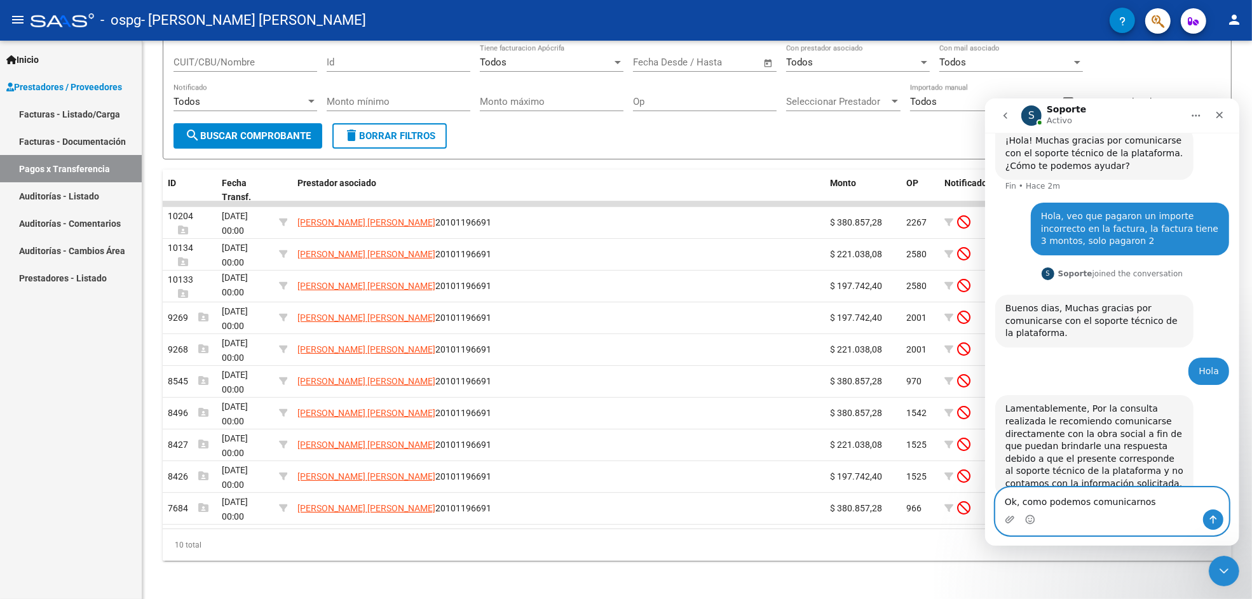
type textarea "Ok, como podemos comunicarnos?"
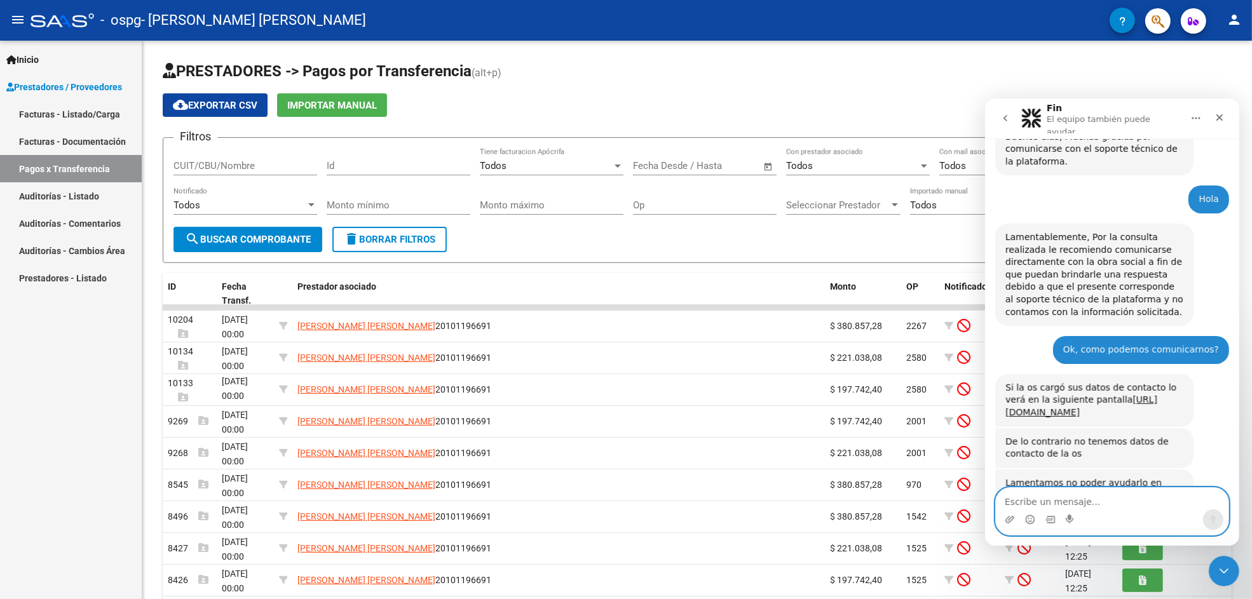
scroll to position [1095, 0]
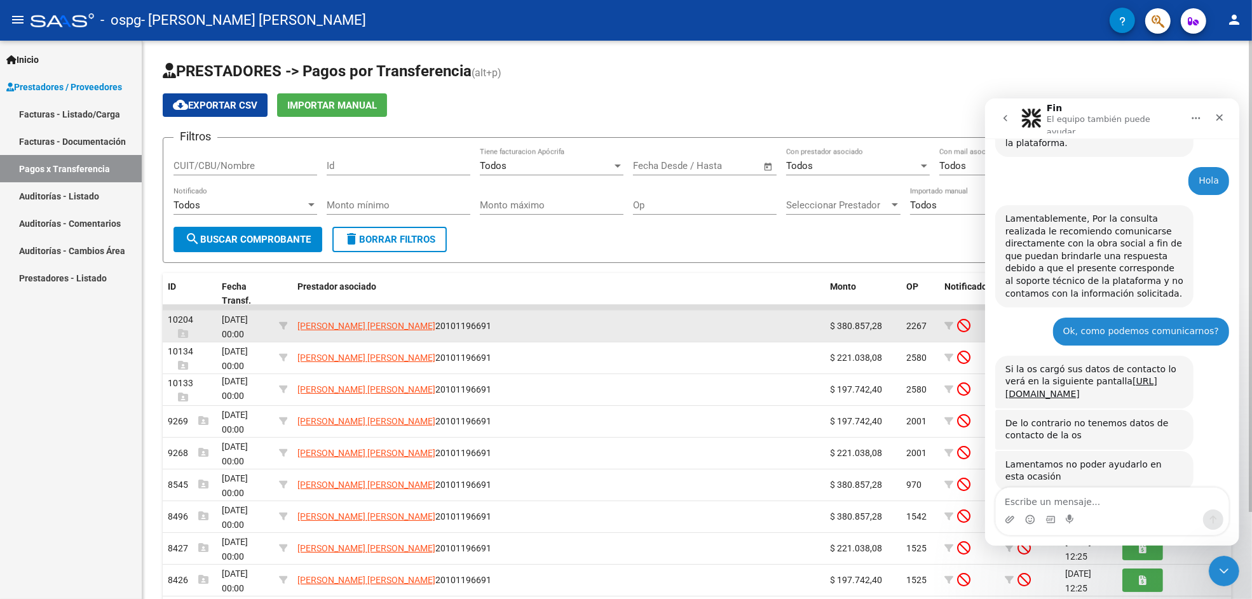
click at [231, 326] on span "[DATE] 00:00" at bounding box center [235, 327] width 26 height 25
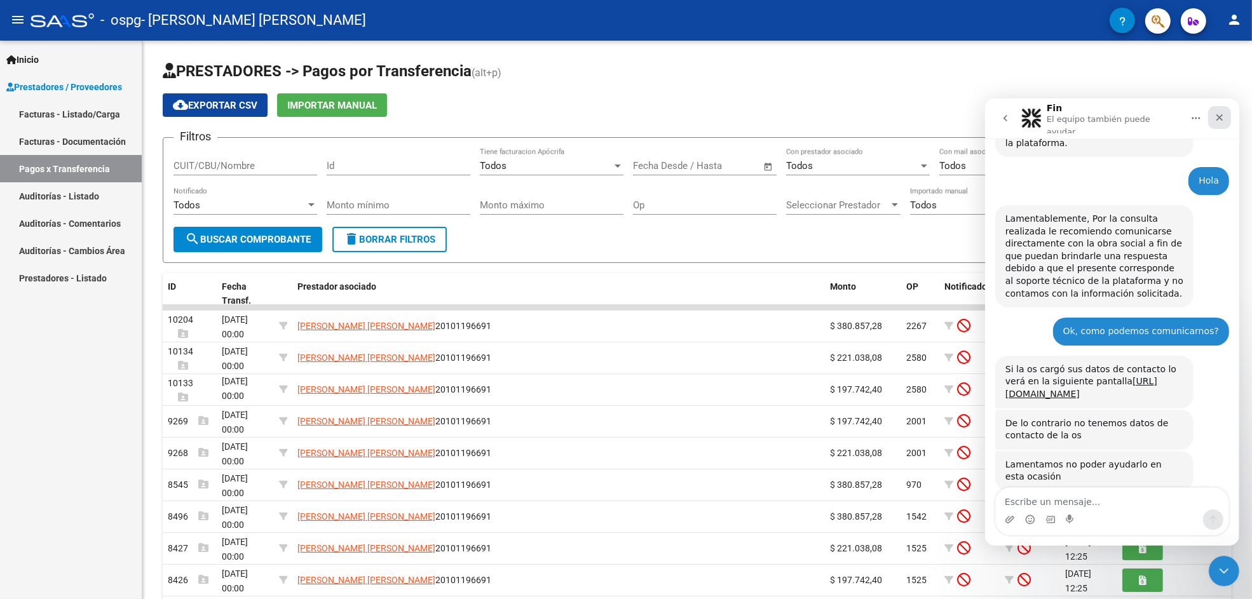
click at [1174, 113] on icon "Cerrar" at bounding box center [1219, 117] width 10 height 10
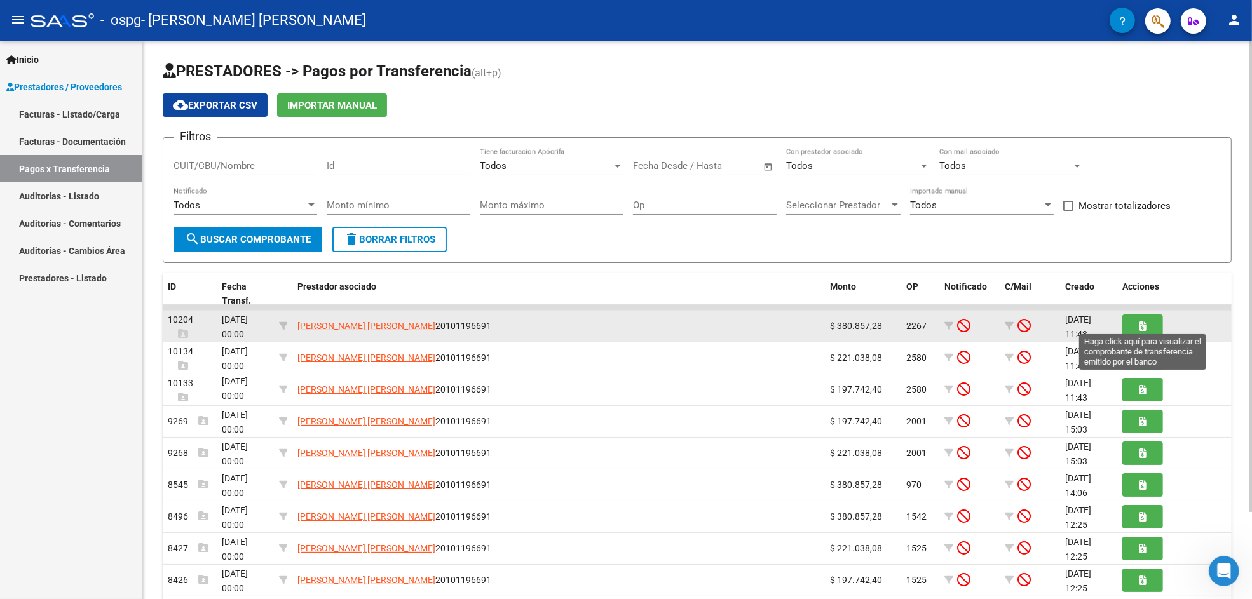
scroll to position [1082, 0]
click at [1135, 322] on button "button" at bounding box center [1143, 327] width 41 height 24
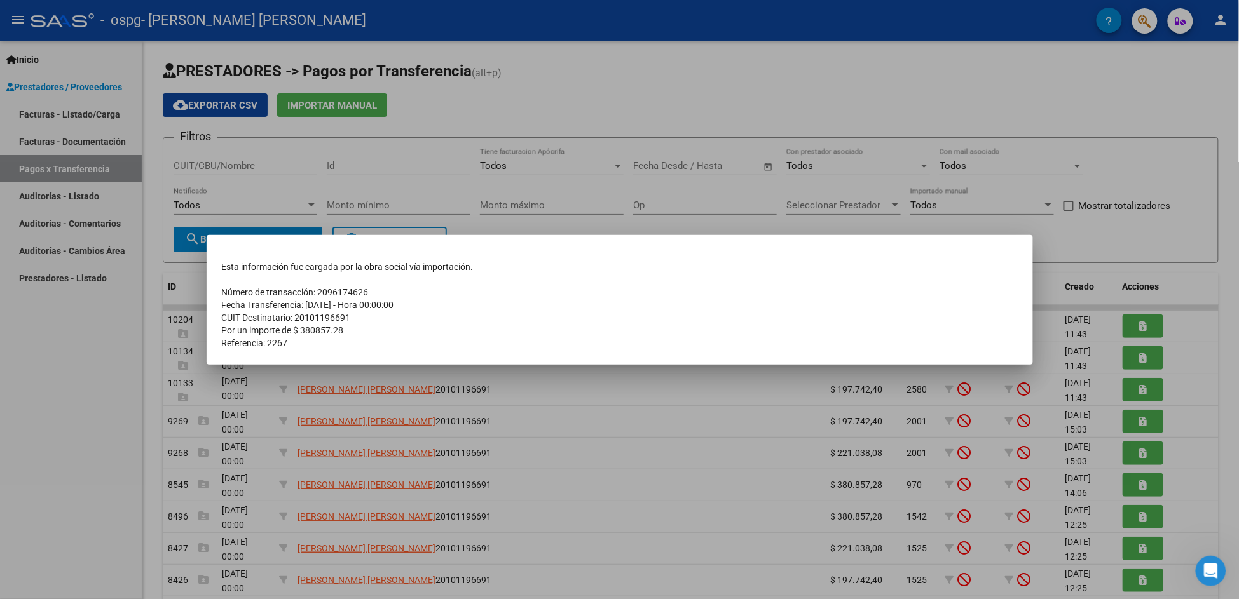
drag, startPoint x: 375, startPoint y: 291, endPoint x: 317, endPoint y: 292, distance: 57.9
click at [317, 292] on td "Número de transacción: 2096174626" at bounding box center [620, 292] width 796 height 13
click at [418, 299] on td "Fecha Transferencia: [DATE] - Hora 00:00:00" at bounding box center [620, 305] width 796 height 13
drag, startPoint x: 382, startPoint y: 288, endPoint x: 219, endPoint y: 289, distance: 162.7
click at [219, 289] on mat-dialog-content "Esta información fue cargada por la obra social vía importación. Número de tran…" at bounding box center [620, 299] width 826 height 99
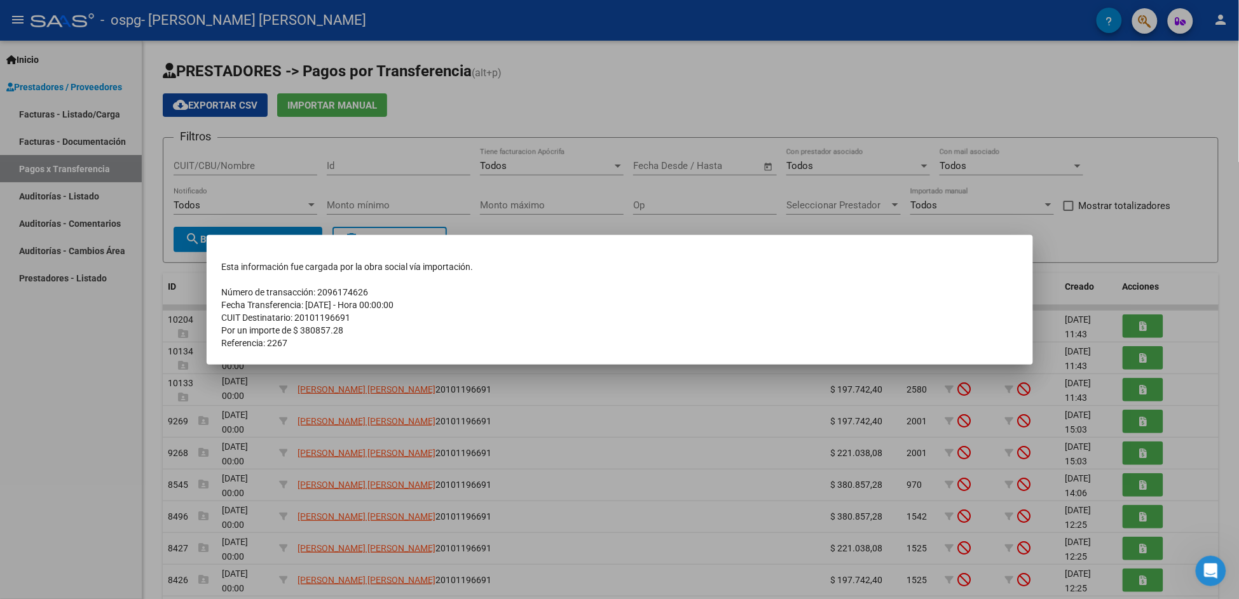
click at [231, 289] on td "Número de transacción: 2096174626" at bounding box center [620, 292] width 796 height 13
drag, startPoint x: 219, startPoint y: 290, endPoint x: 360, endPoint y: 287, distance: 141.8
click at [354, 287] on mat-dialog-content "Esta información fue cargada por la obra social vía importación. Número de tran…" at bounding box center [620, 299] width 826 height 99
drag, startPoint x: 360, startPoint y: 287, endPoint x: 233, endPoint y: 316, distance: 130.9
click at [360, 287] on td "Número de transacción: 2096174626" at bounding box center [620, 292] width 796 height 13
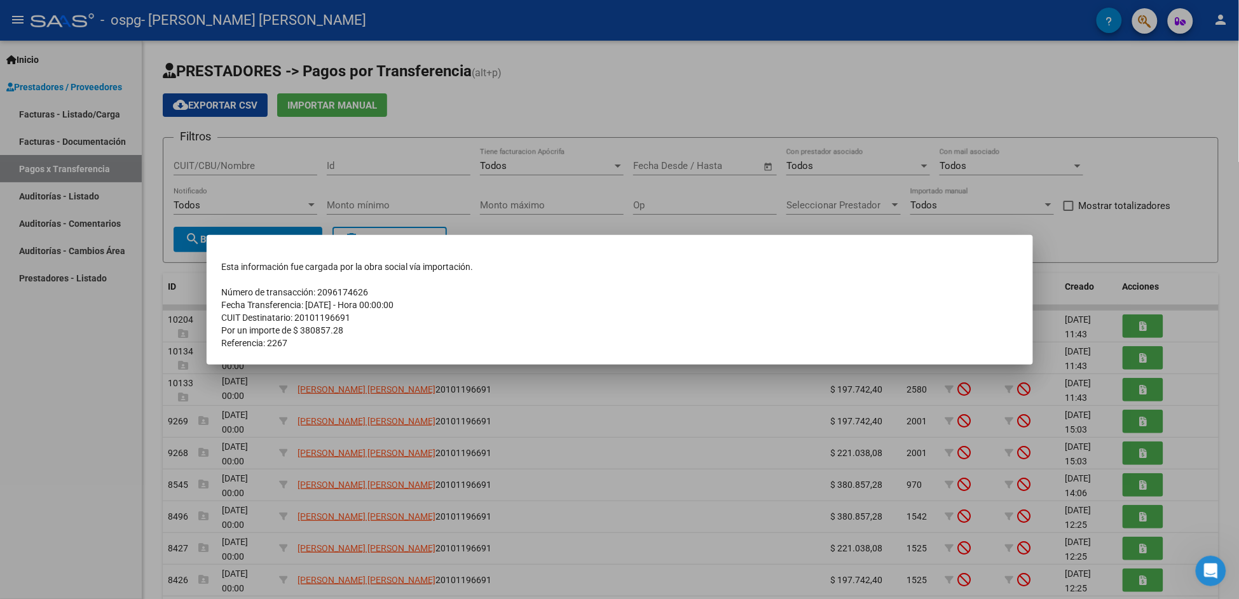
drag, startPoint x: 222, startPoint y: 292, endPoint x: 369, endPoint y: 287, distance: 146.9
click at [369, 287] on td "Número de transacción: 2096174626" at bounding box center [620, 292] width 796 height 13
copy td "Número de transacción: 2096174626"
drag, startPoint x: 352, startPoint y: 331, endPoint x: 221, endPoint y: 331, distance: 130.3
click at [222, 331] on td "Por un importe de $ 380857.28" at bounding box center [620, 330] width 796 height 13
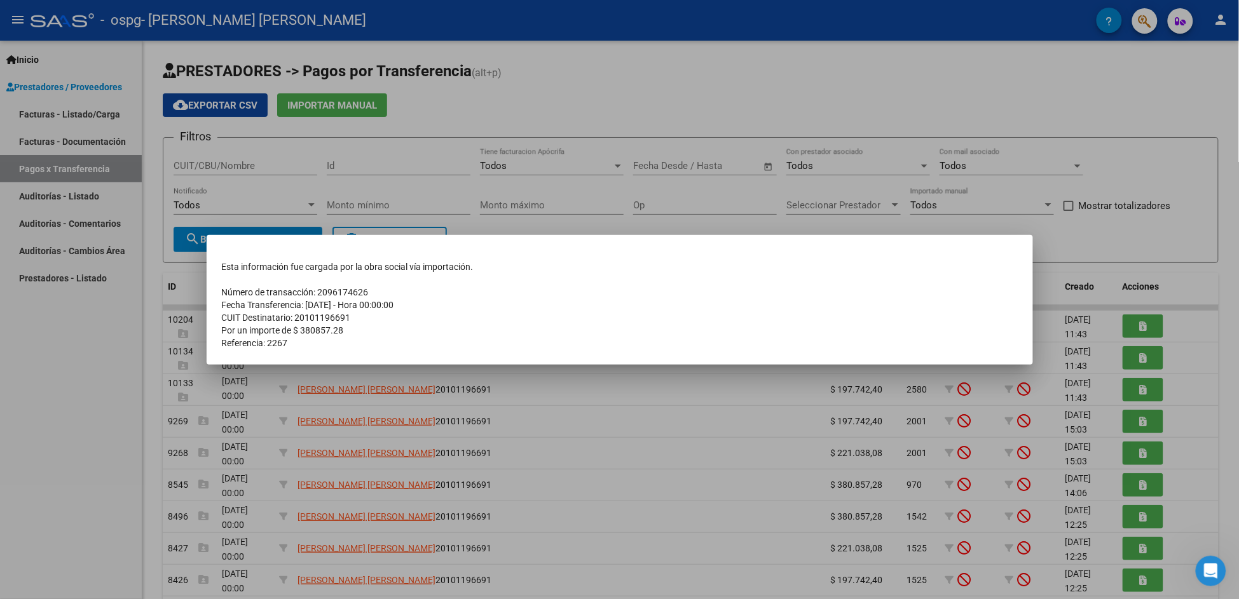
copy td "Por un importe de $ 380857.28"
click at [578, 411] on div at bounding box center [619, 299] width 1239 height 599
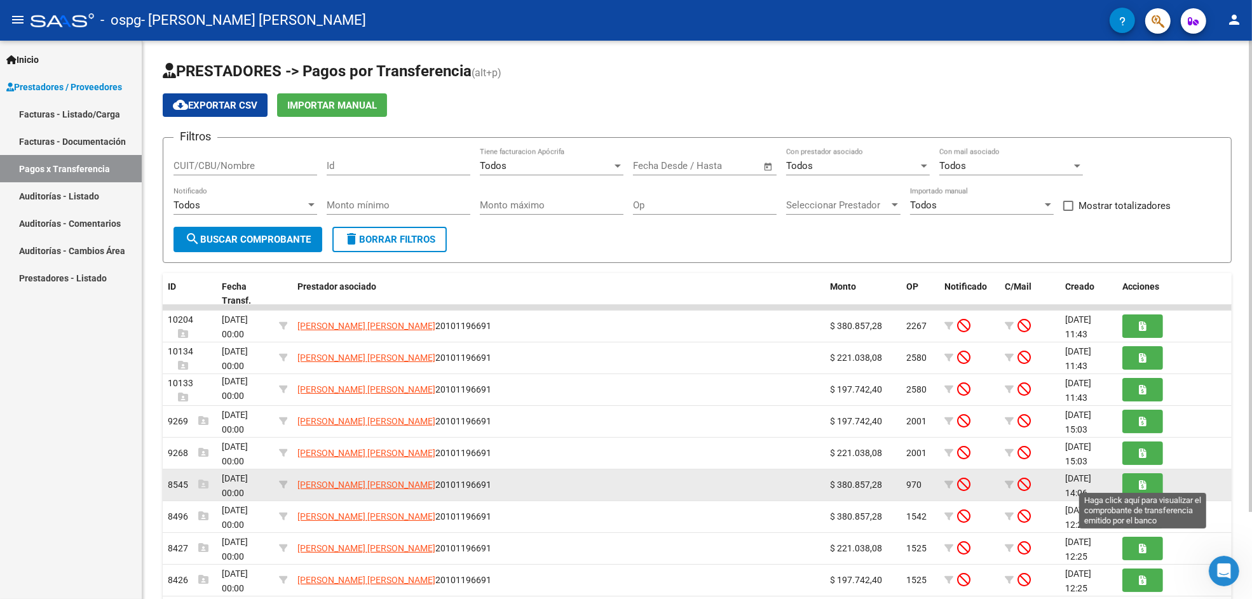
click at [1125, 481] on button "button" at bounding box center [1143, 486] width 41 height 24
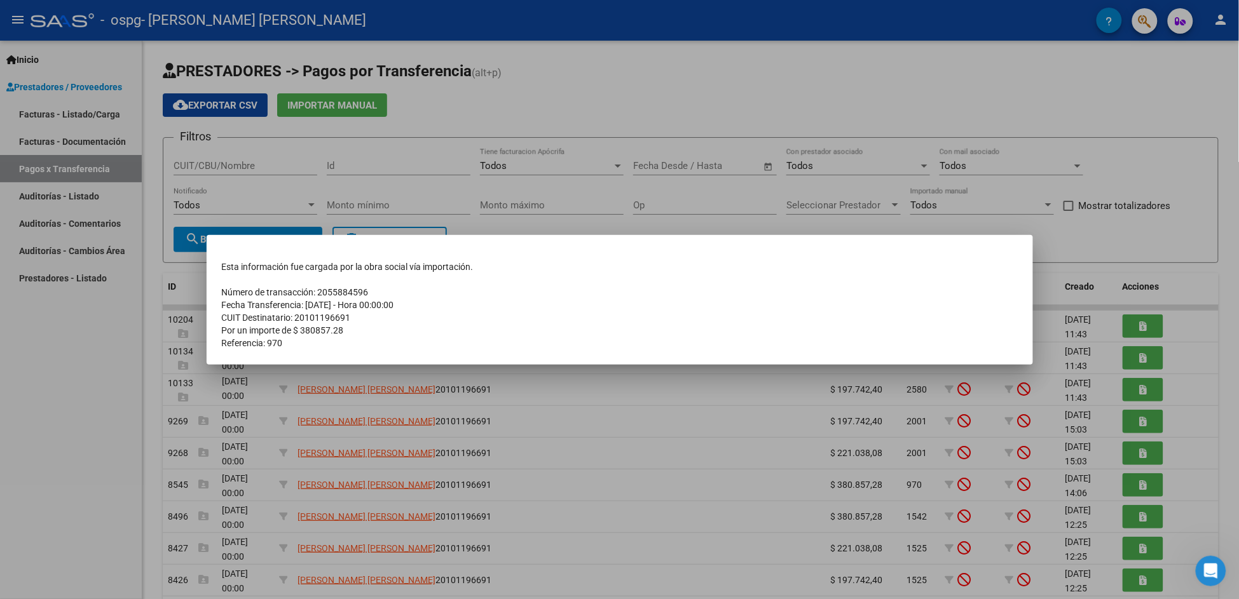
drag, startPoint x: 372, startPoint y: 296, endPoint x: 221, endPoint y: 291, distance: 150.8
click at [222, 291] on td "Número de transacción: 2055884596" at bounding box center [620, 292] width 796 height 13
copy td "Número de transacción: 2055884596"
click at [624, 465] on div at bounding box center [619, 299] width 1239 height 599
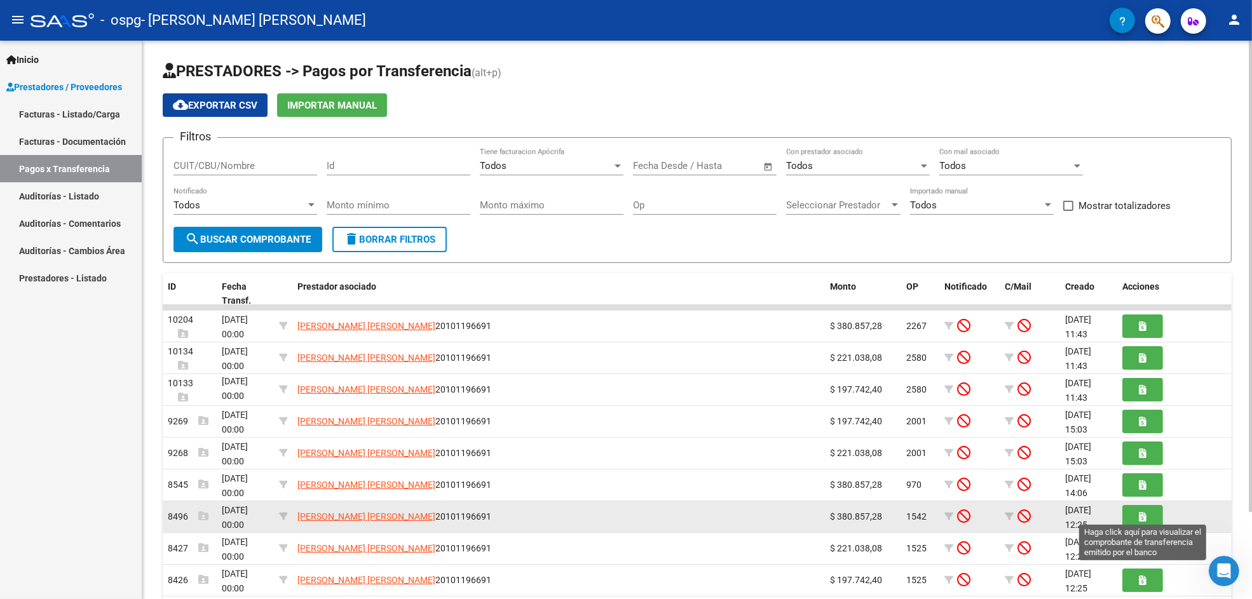
click at [1143, 516] on icon "button" at bounding box center [1143, 517] width 7 height 10
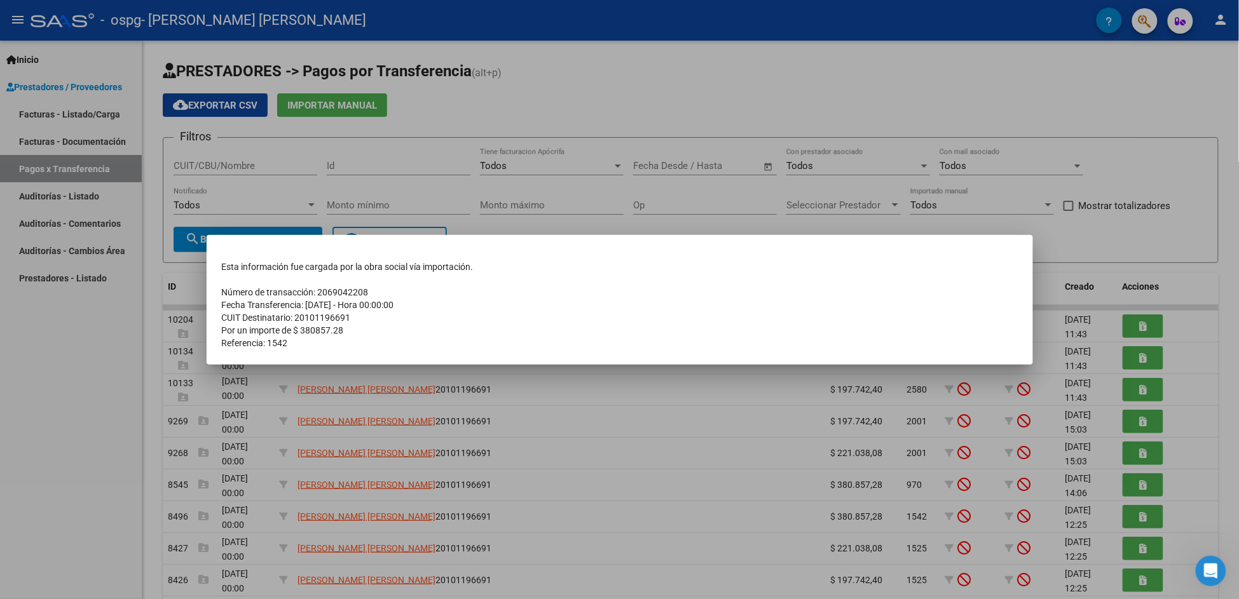
click at [335, 292] on td "Número de transacción: 2069042208" at bounding box center [620, 292] width 796 height 13
copy tbody "Número de transacción: 2069042208"
click at [669, 418] on div at bounding box center [619, 299] width 1239 height 599
